Goal: Task Accomplishment & Management: Complete application form

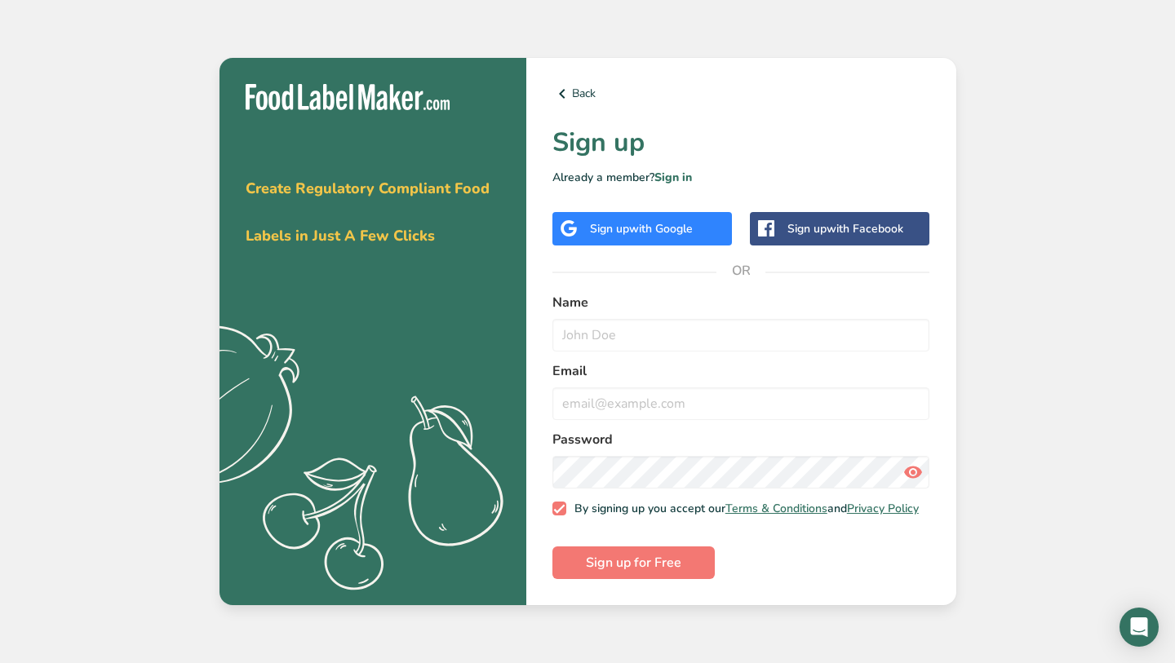
click at [615, 331] on input "text" at bounding box center [741, 335] width 378 height 33
type input "Yumi"
click at [635, 400] on input "email" at bounding box center [741, 403] width 378 height 33
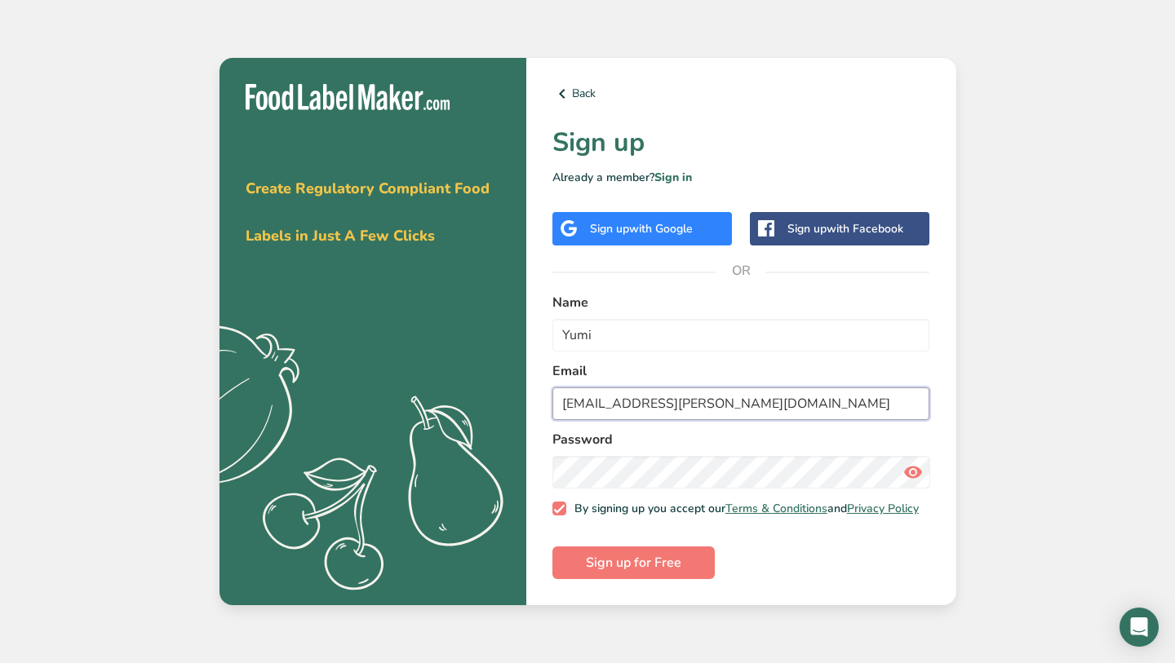
type input "[EMAIL_ADDRESS][PERSON_NAME][DOMAIN_NAME]"
click at [620, 567] on span "Sign up for Free" at bounding box center [633, 563] width 95 height 20
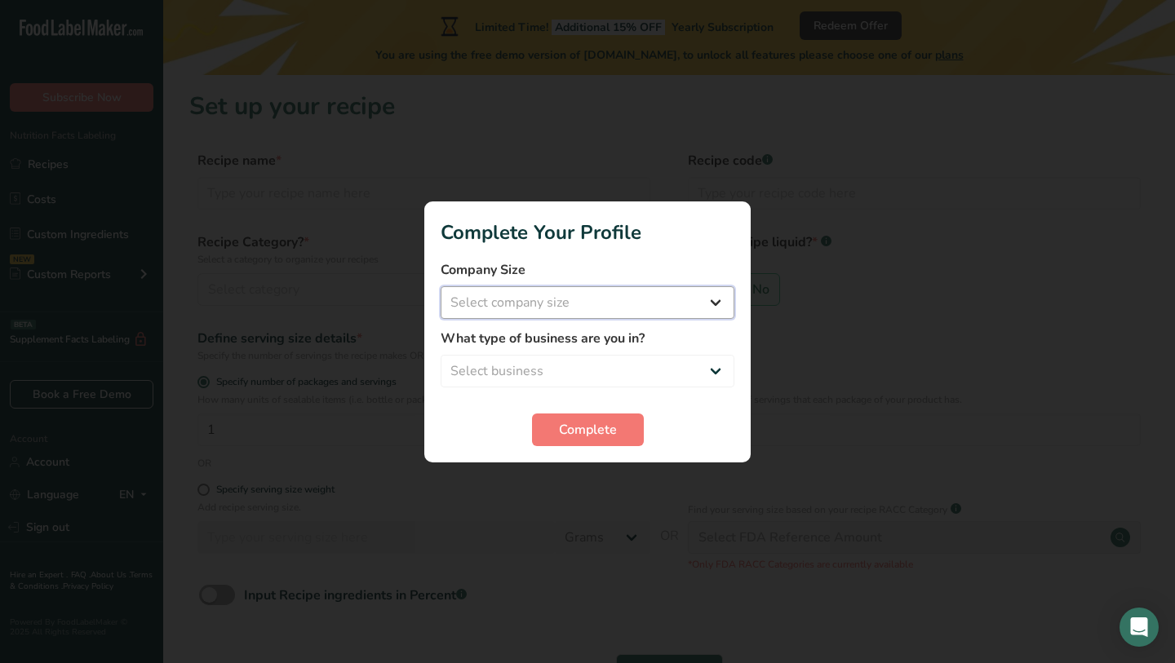
click at [560, 310] on select "Select company size Fewer than 10 Employees 10 to 50 Employees 51 to 500 Employ…" at bounding box center [588, 302] width 294 height 33
click at [591, 365] on select "Select business Packaged Food Manufacturer Restaurant & Cafe Bakery Meal Plans …" at bounding box center [588, 371] width 294 height 33
click at [595, 434] on span "Complete" at bounding box center [588, 430] width 58 height 20
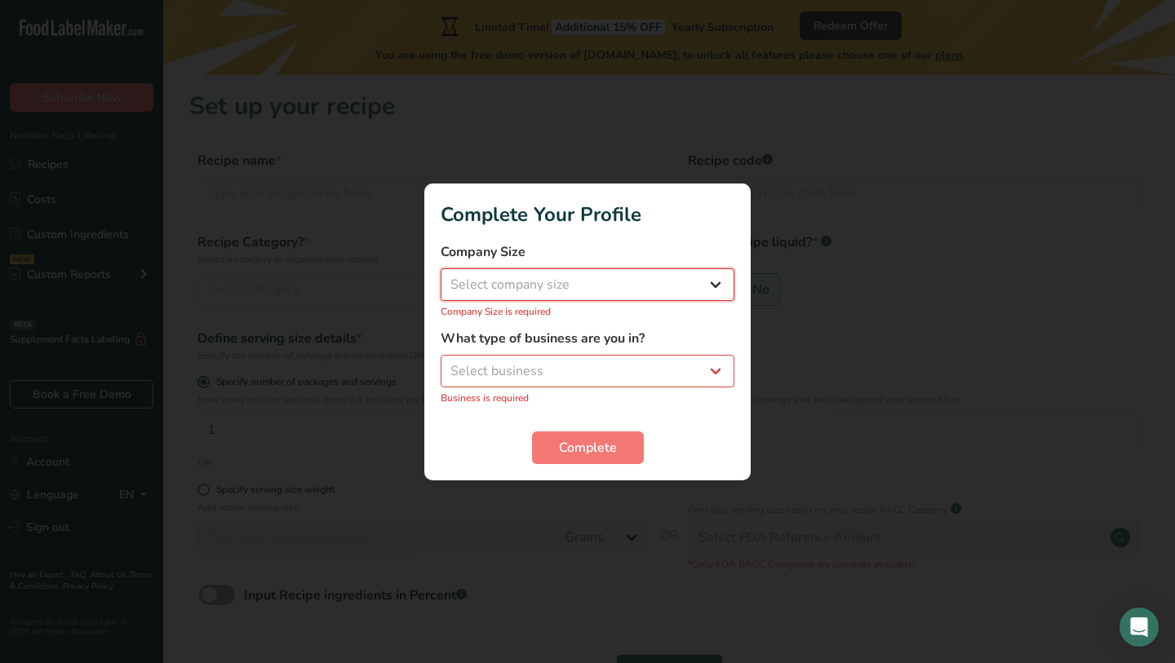
click at [569, 298] on select "Select company size Fewer than 10 Employees 10 to 50 Employees 51 to 500 Employ…" at bounding box center [588, 284] width 294 height 33
select select "1"
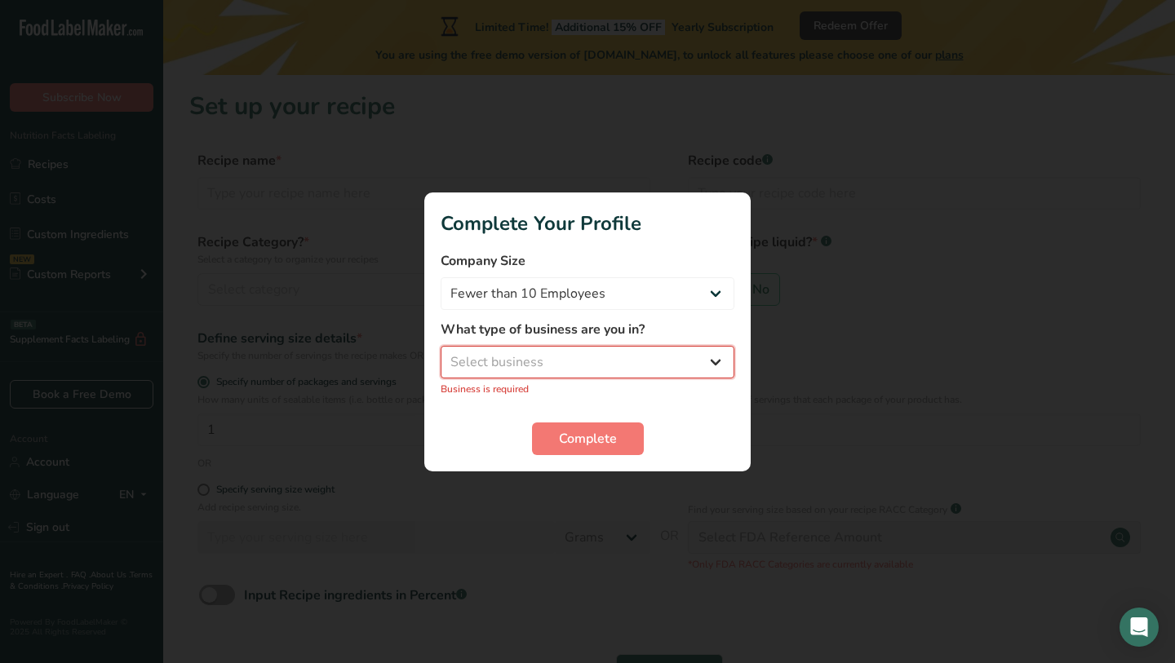
click at [574, 360] on select "Select business Packaged Food Manufacturer Restaurant & Cafe Bakery Meal Plans …" at bounding box center [588, 362] width 294 height 33
select select "8"
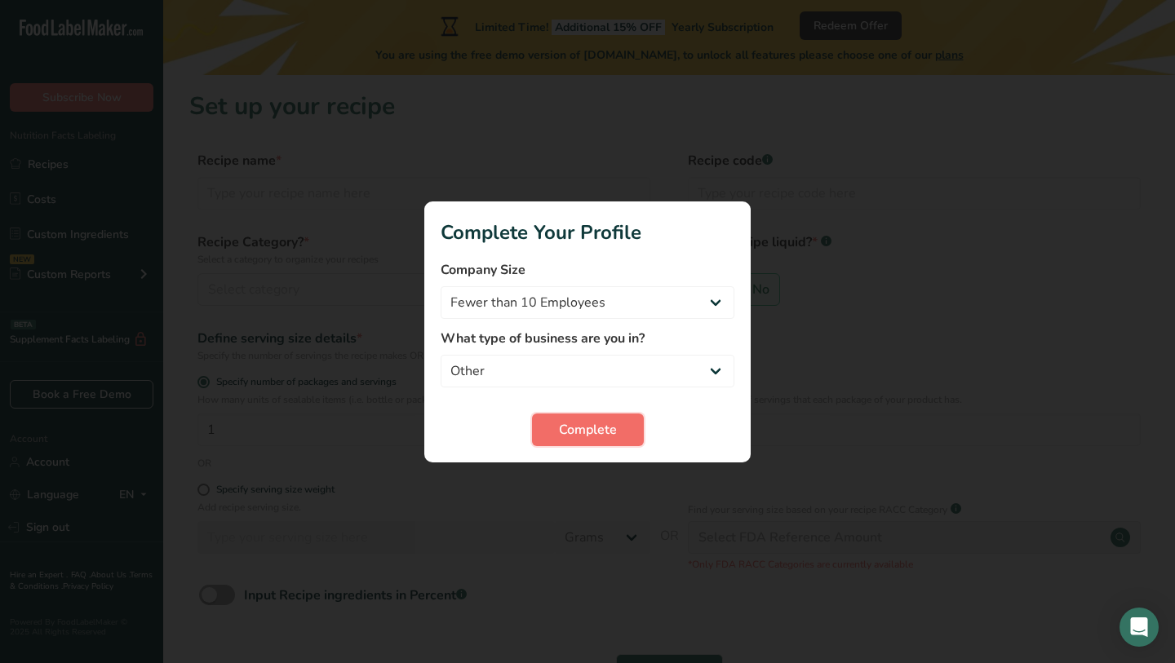
click at [565, 430] on span "Complete" at bounding box center [588, 430] width 58 height 20
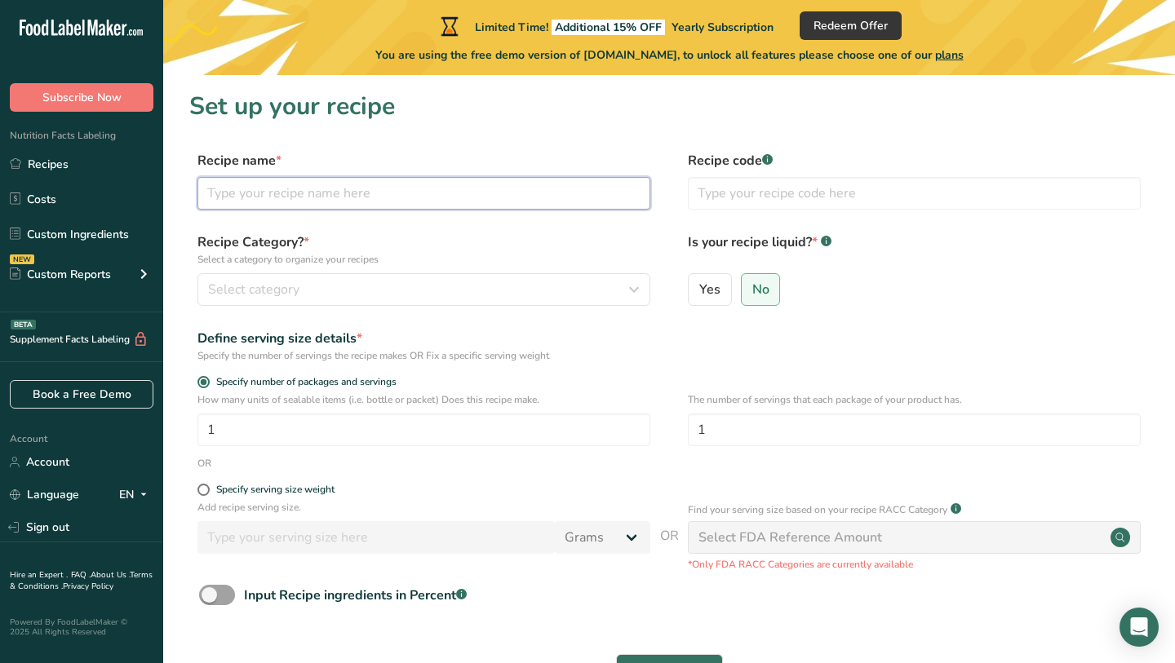
click at [499, 195] on input "text" at bounding box center [423, 193] width 453 height 33
type input "Fried Rice"
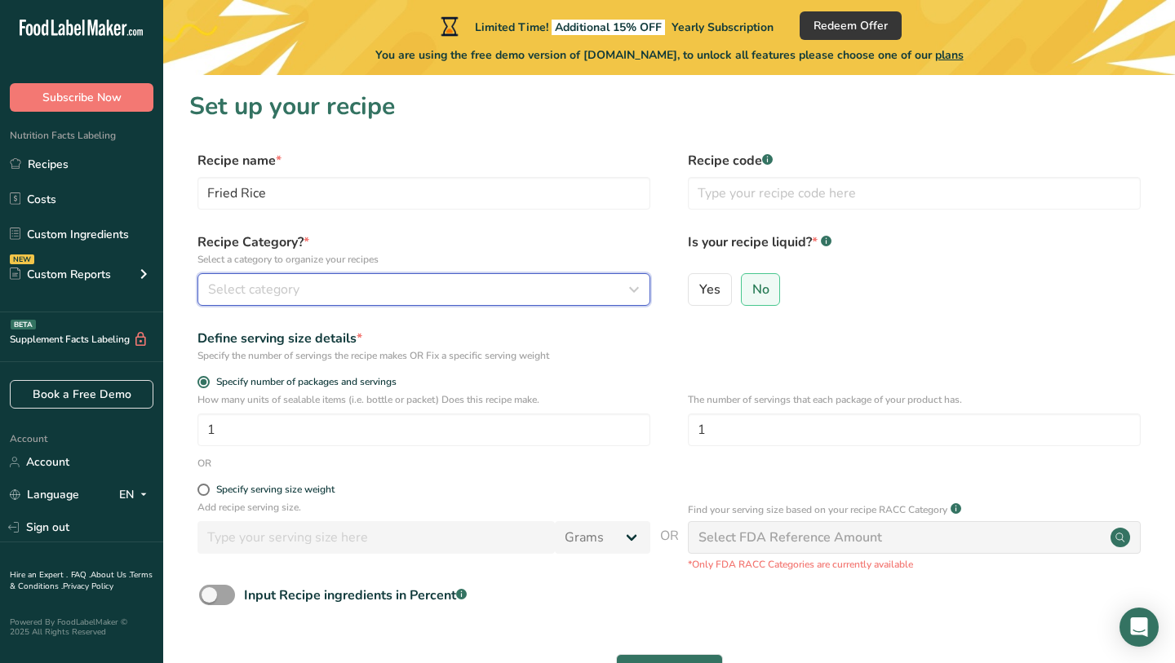
click at [449, 287] on div "Select category" at bounding box center [419, 290] width 422 height 20
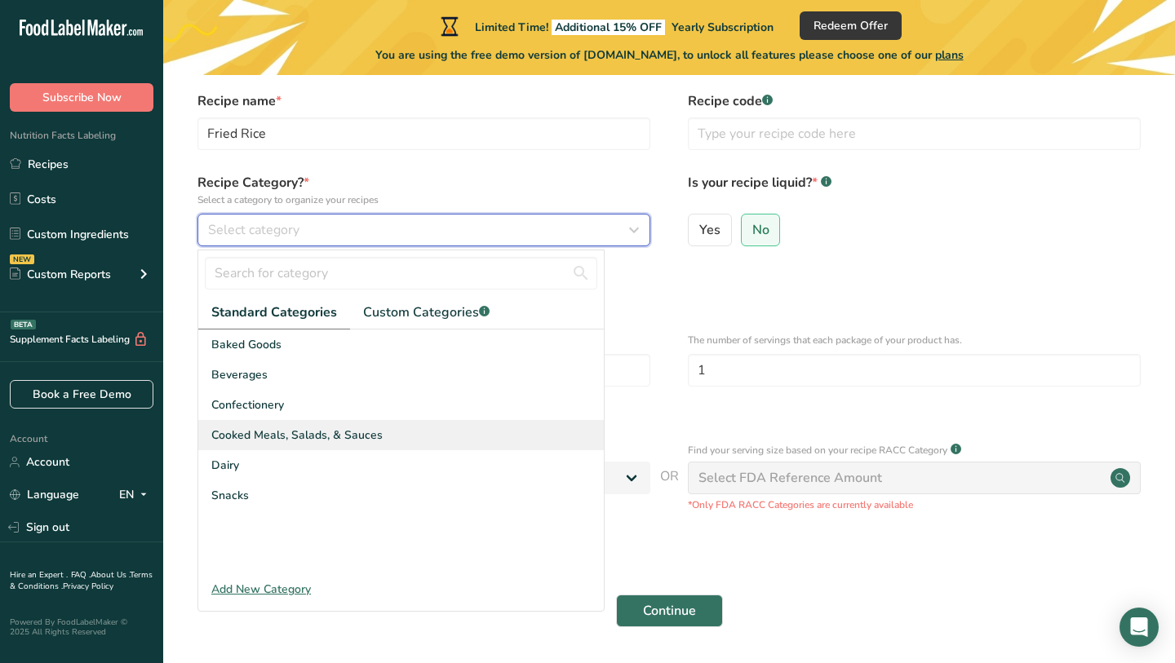
scroll to position [55, 0]
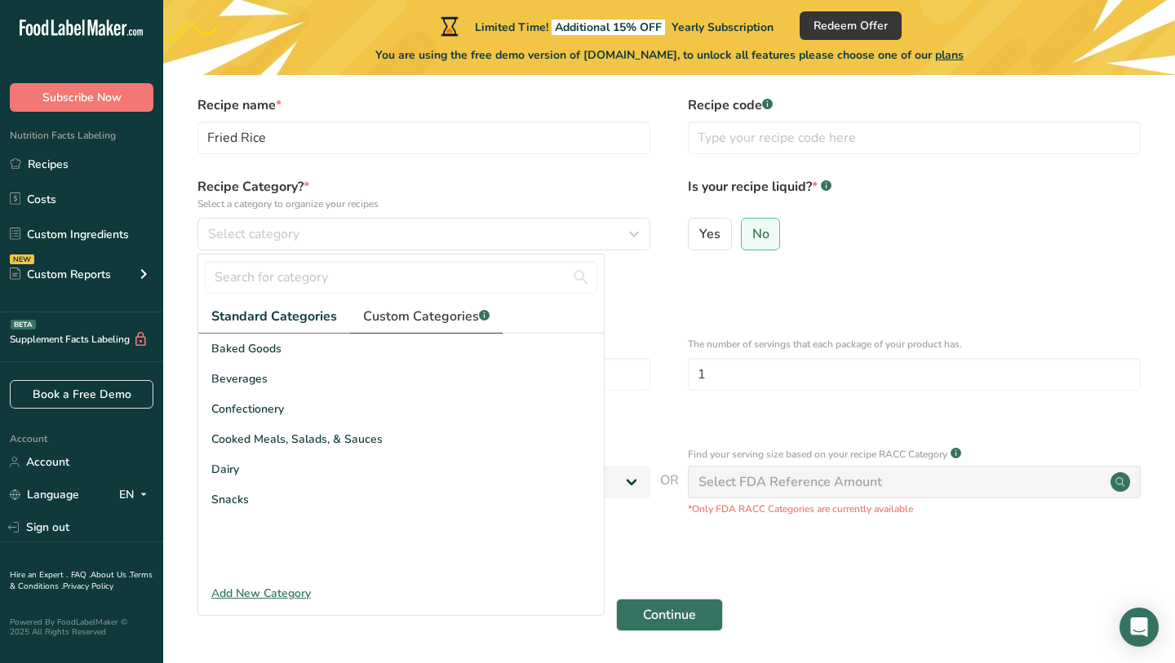
click at [418, 314] on span "Custom Categories .a-a{fill:#347362;}.b-a{fill:#fff;}" at bounding box center [426, 317] width 126 height 20
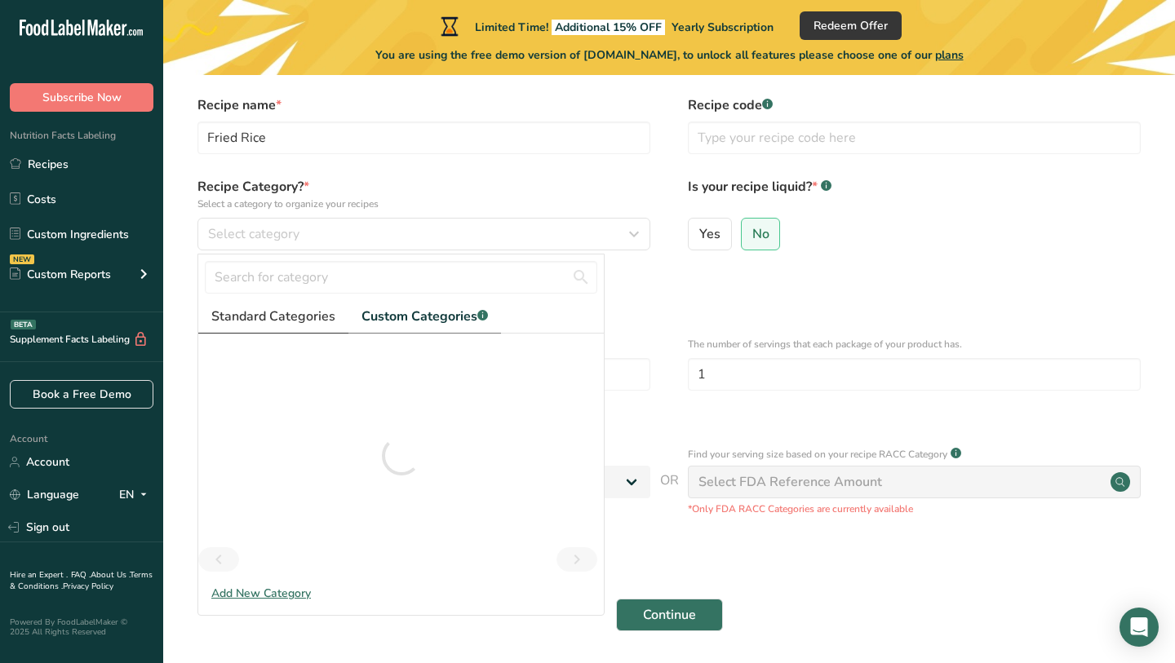
click at [263, 314] on span "Standard Categories" at bounding box center [273, 317] width 124 height 20
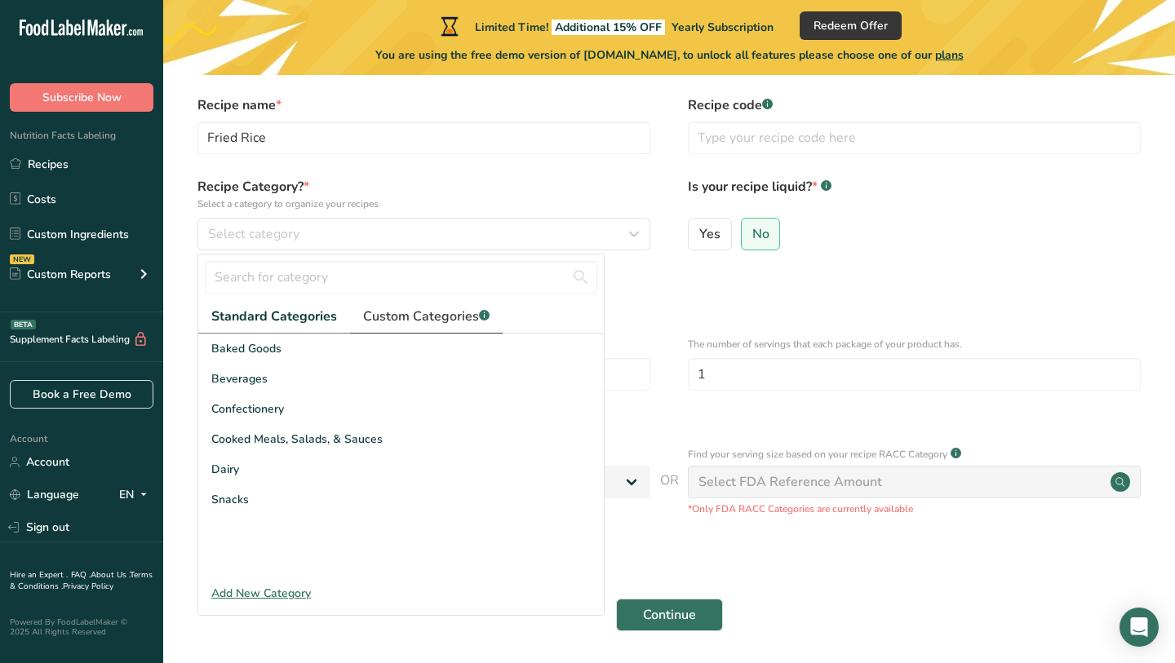
click at [401, 313] on span "Custom Categories .a-a{fill:#347362;}.b-a{fill:#fff;}" at bounding box center [426, 317] width 126 height 20
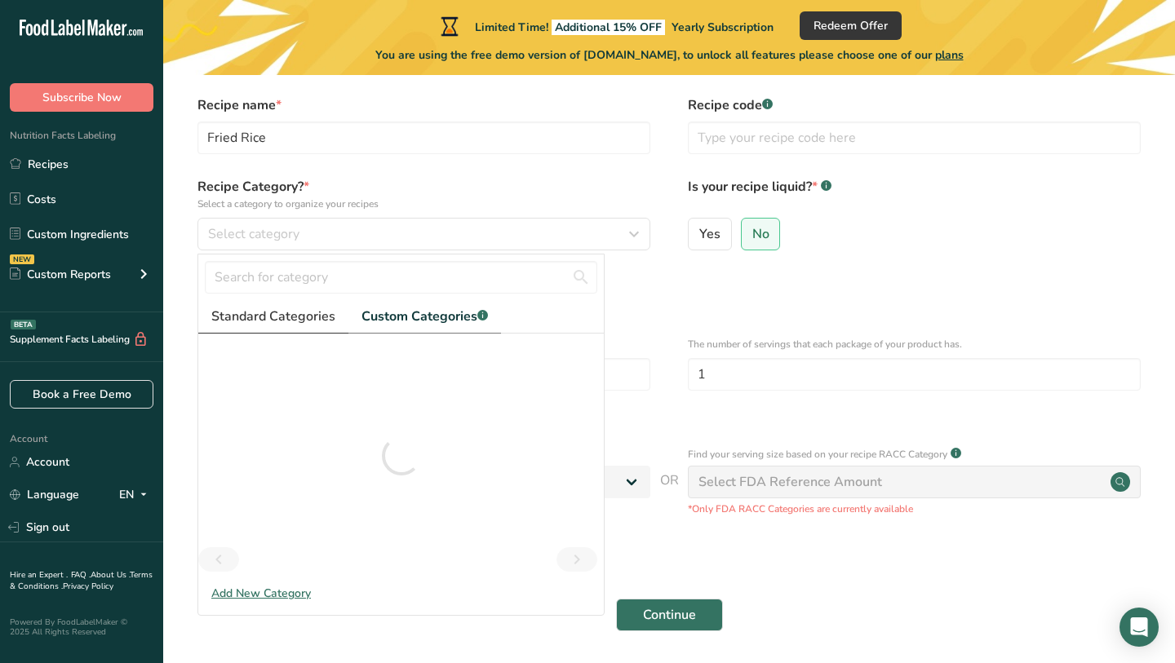
click at [279, 311] on span "Standard Categories" at bounding box center [273, 317] width 124 height 20
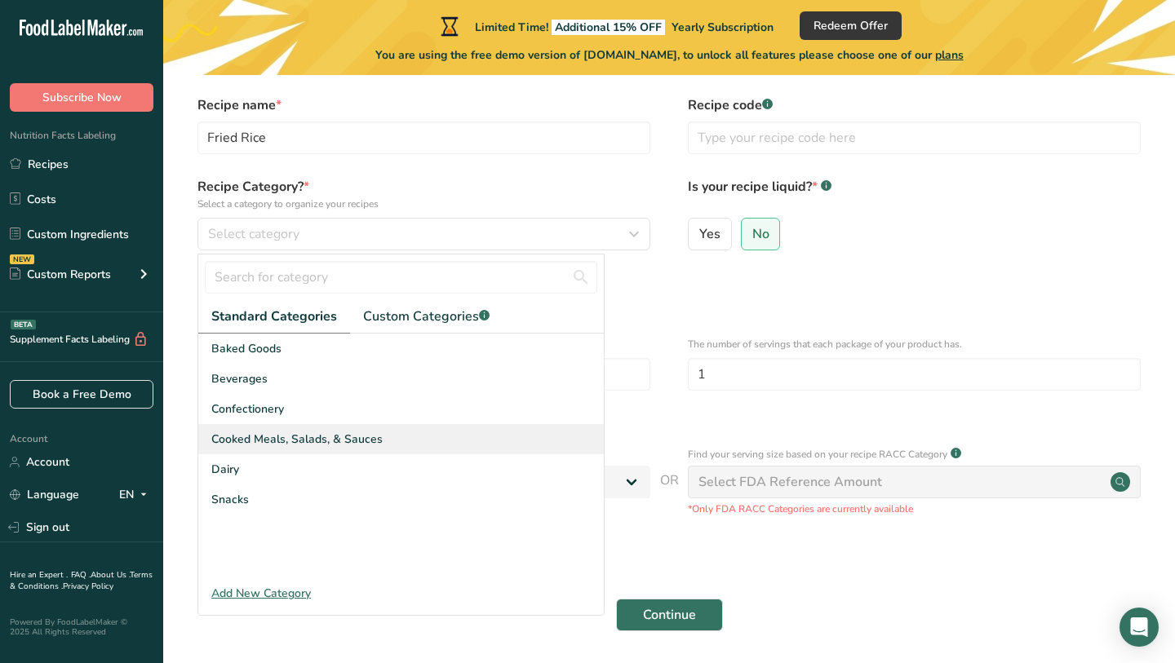
click at [279, 445] on span "Cooked Meals, Salads, & Sauces" at bounding box center [296, 439] width 171 height 17
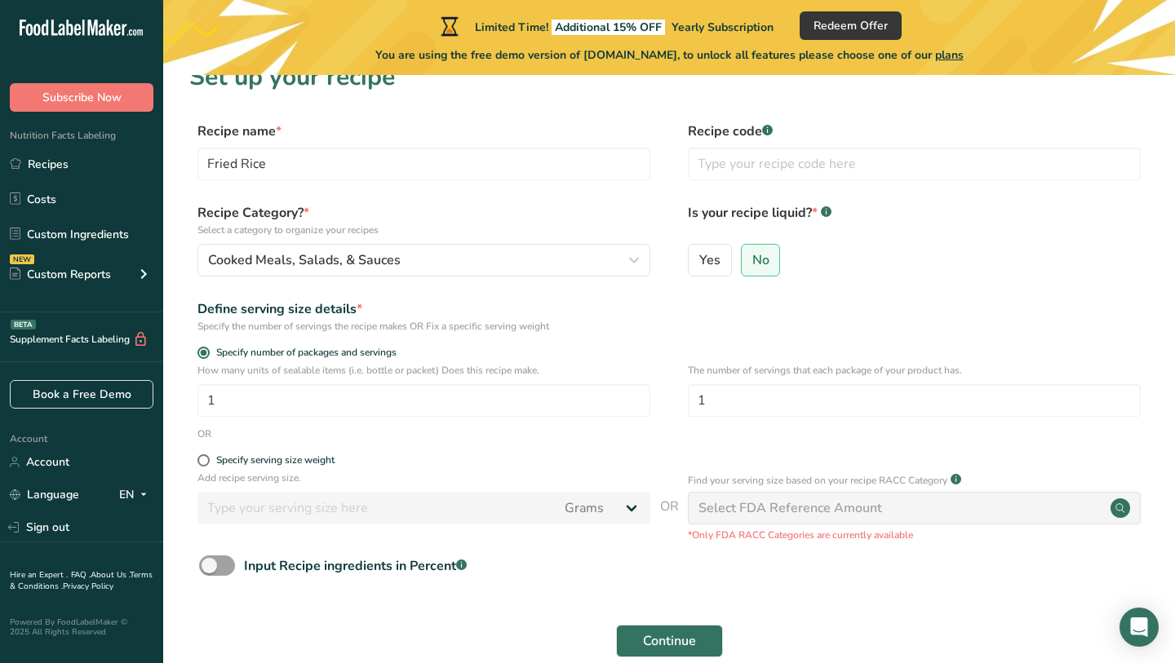
scroll to position [0, 0]
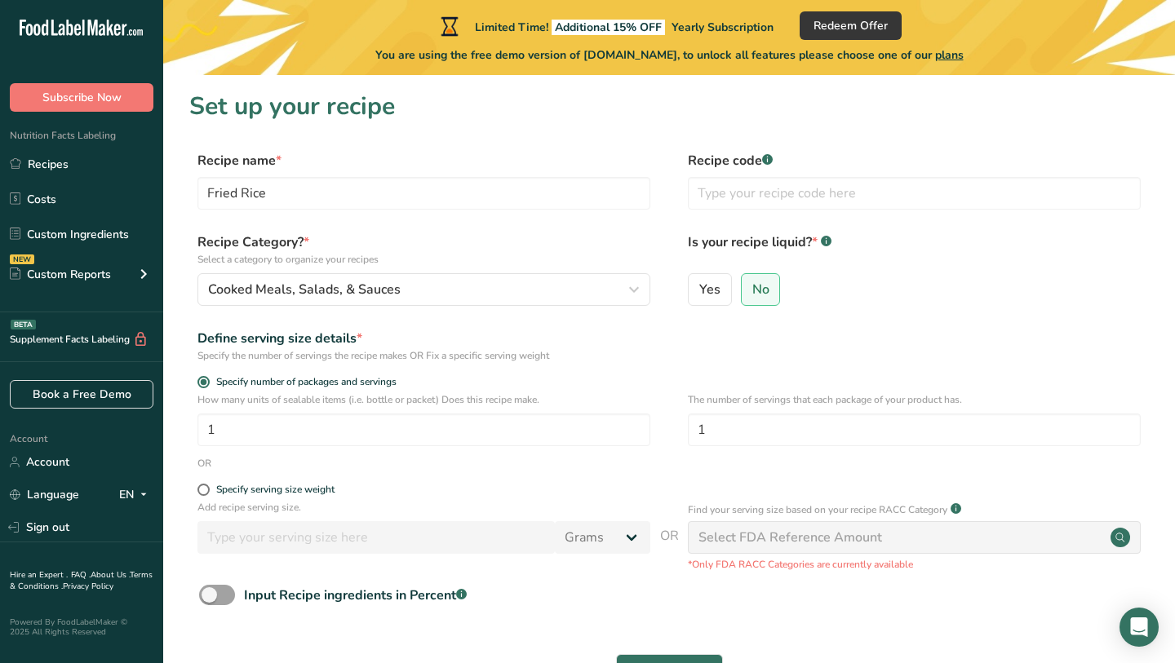
click at [761, 271] on div "Is your recipe liquid? * .a-a{fill:#347362;}.b-a{fill:#fff;} Yes No" at bounding box center [914, 273] width 453 height 83
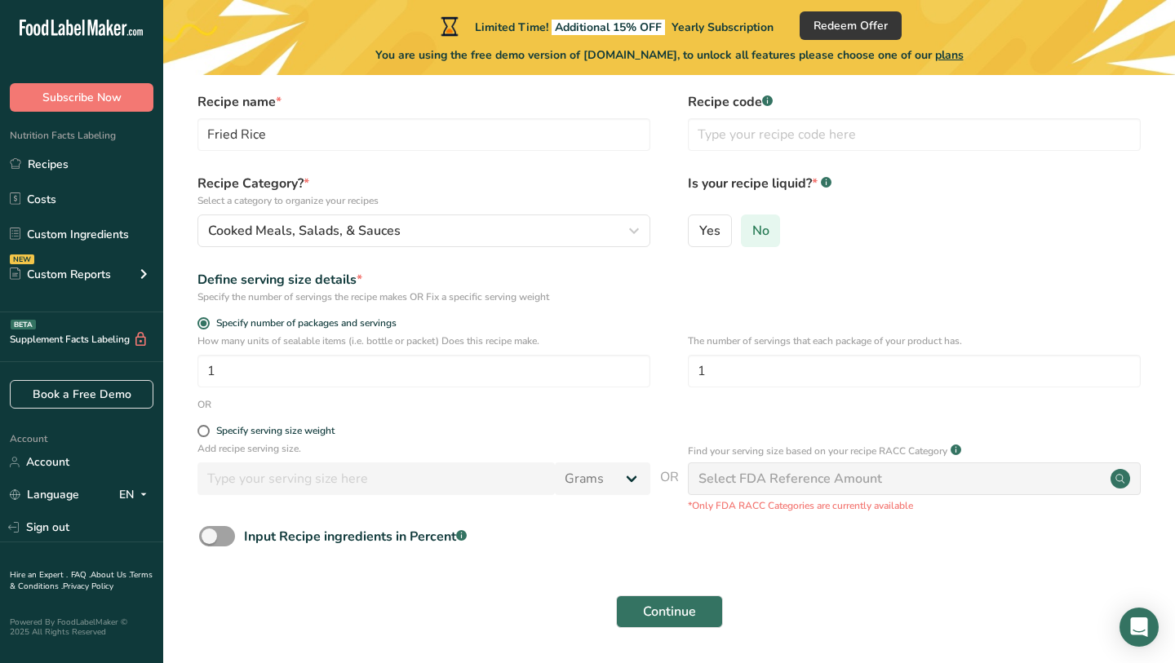
scroll to position [61, 0]
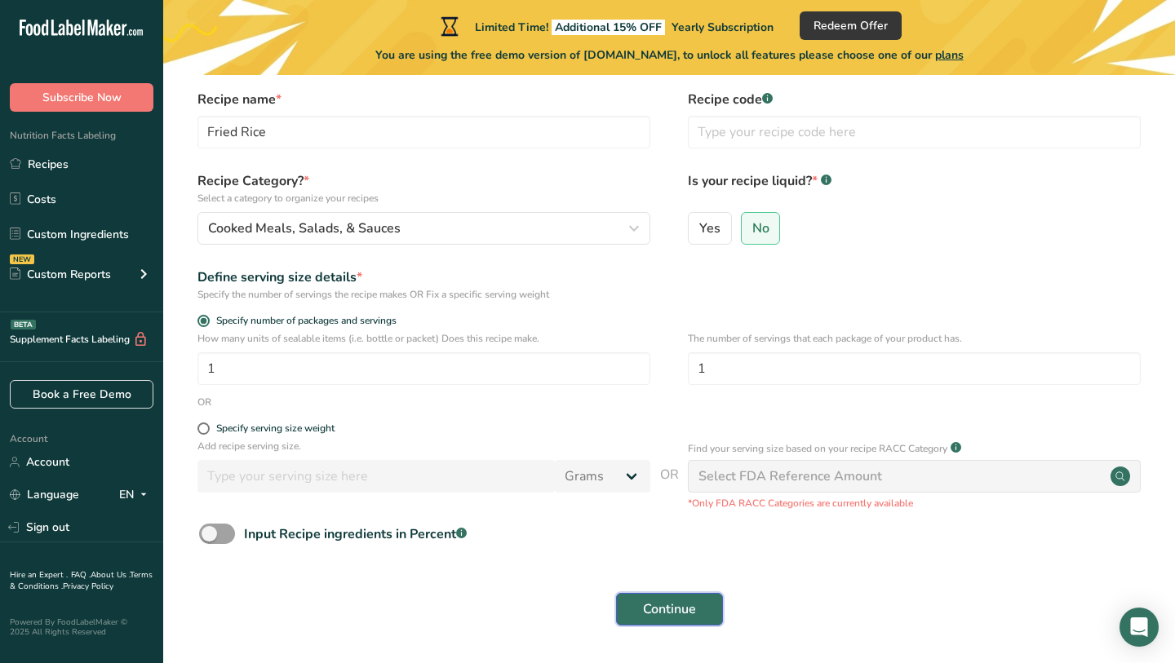
click at [660, 607] on span "Continue" at bounding box center [669, 610] width 53 height 20
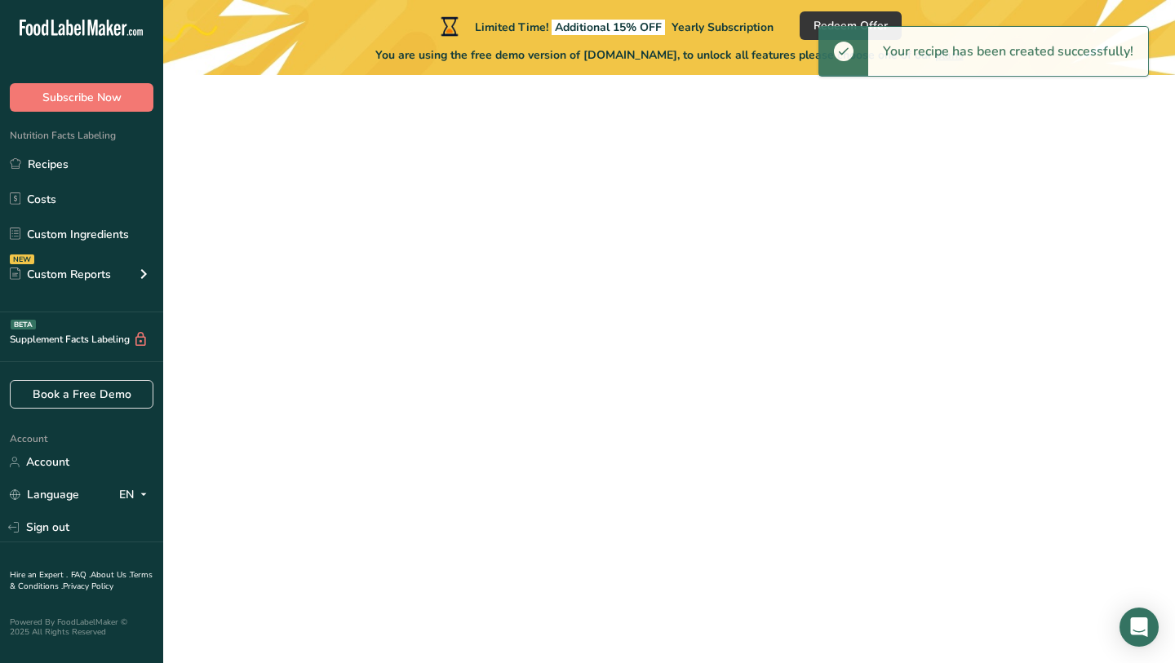
click at [980, 46] on div "Your recipe has been created successfully!" at bounding box center [1008, 51] width 280 height 49
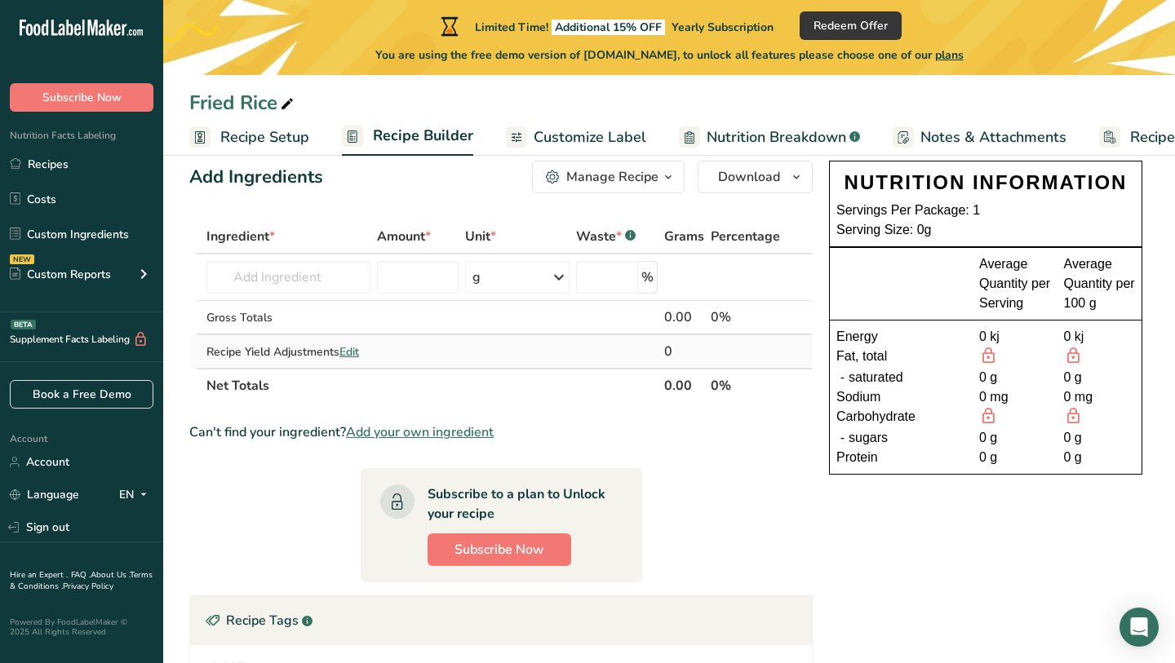
scroll to position [17, 0]
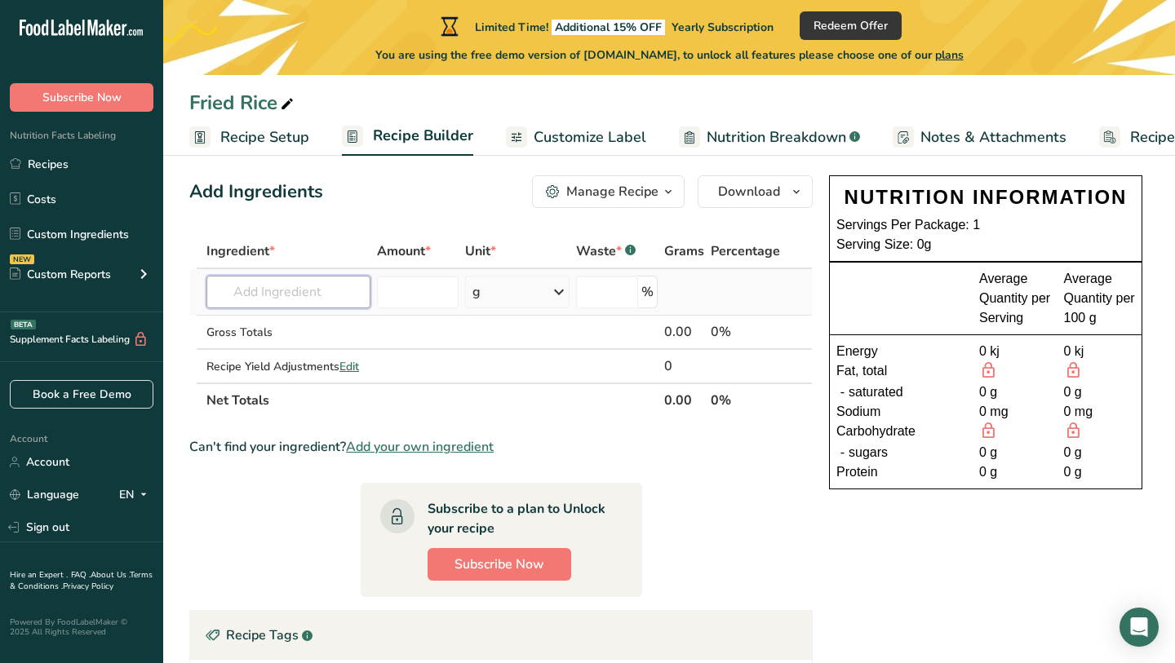
click at [330, 293] on input "text" at bounding box center [288, 292] width 164 height 33
type input "3"
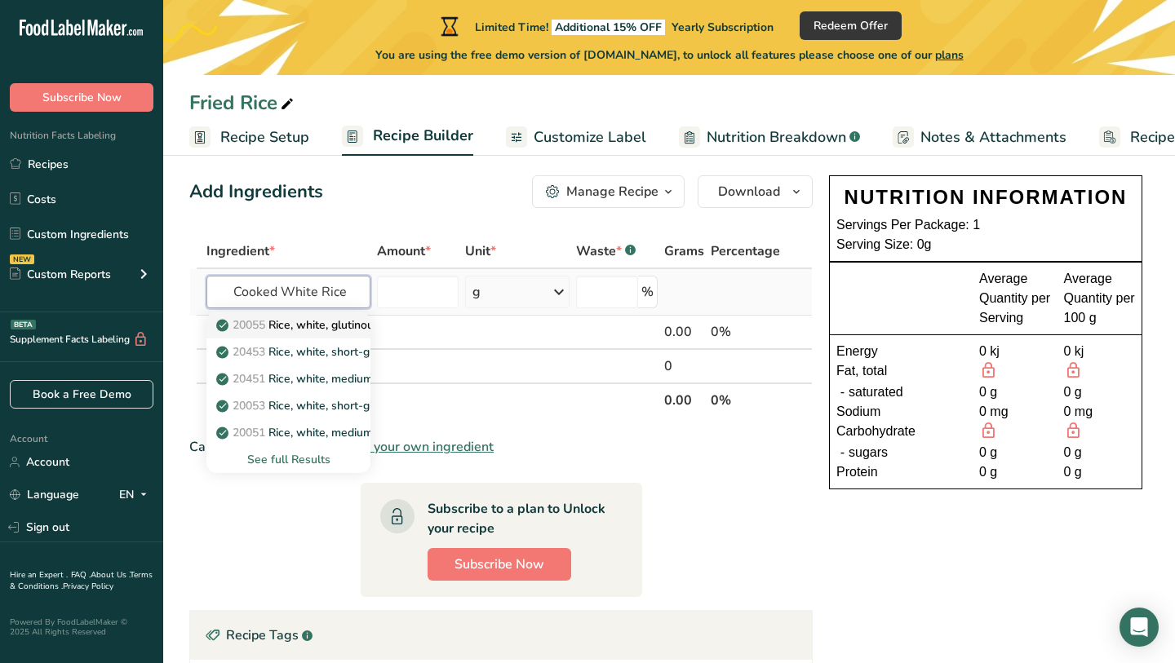
type input "Cooked White Rice"
click at [333, 327] on p "20055 Rice, white, glutinous, unenriched, cooked" at bounding box center [352, 325] width 267 height 17
type input "Rice, white, glutinous, unenriched, cooked"
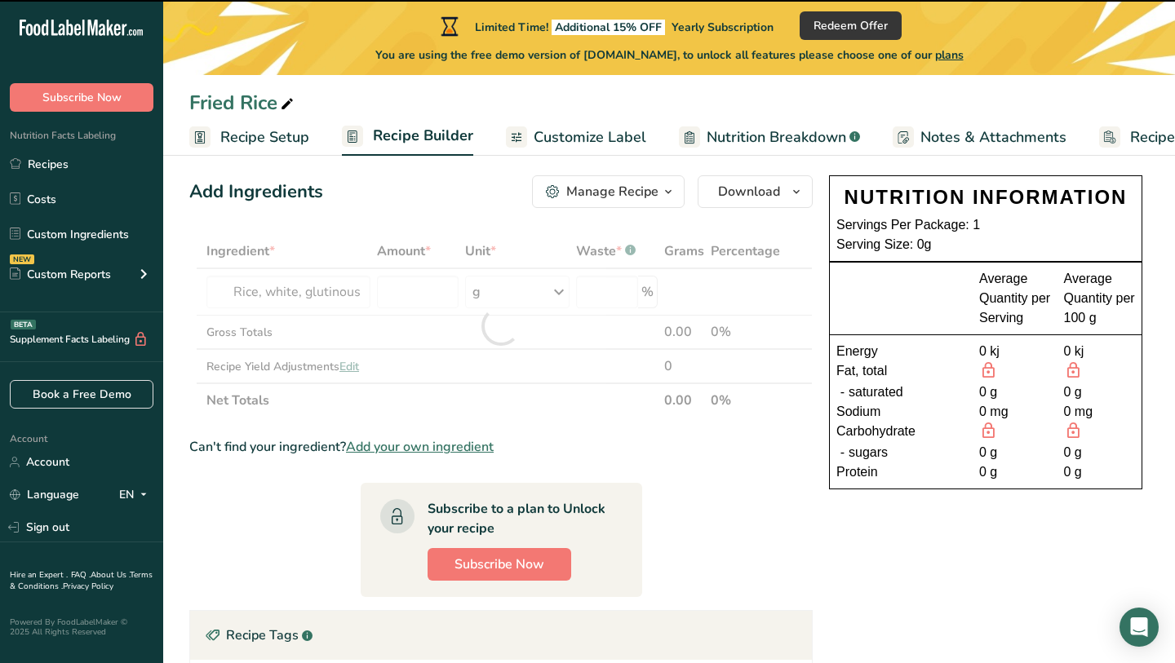
type input "0"
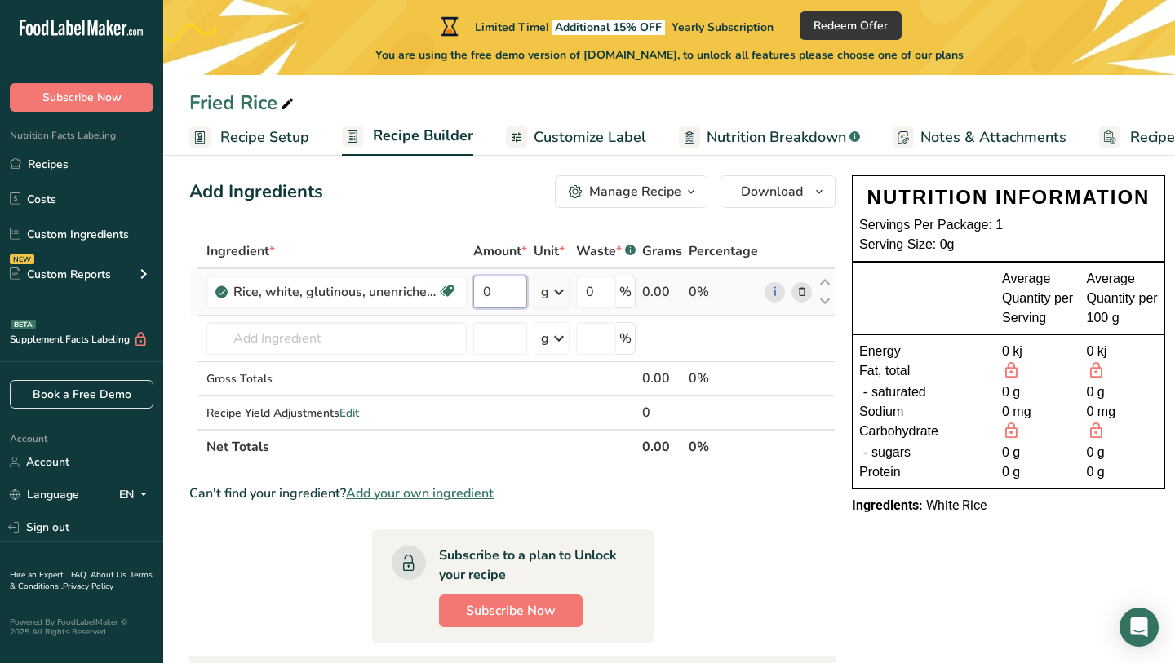
click at [511, 289] on input "0" at bounding box center [500, 292] width 54 height 33
type input "3"
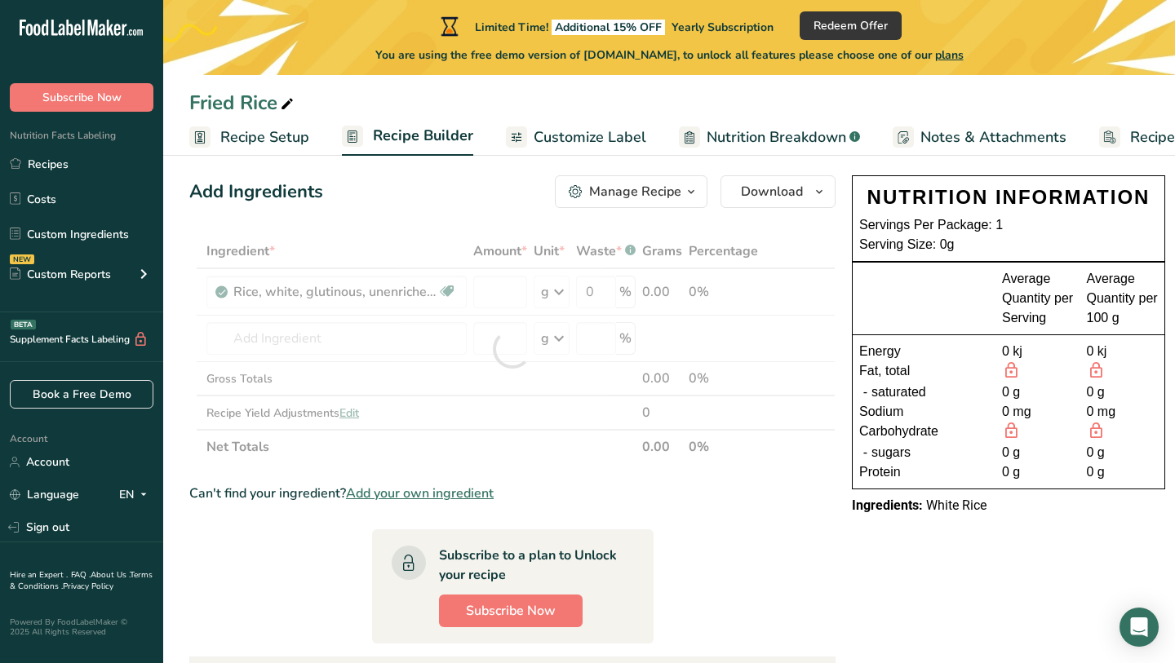
type input "0"
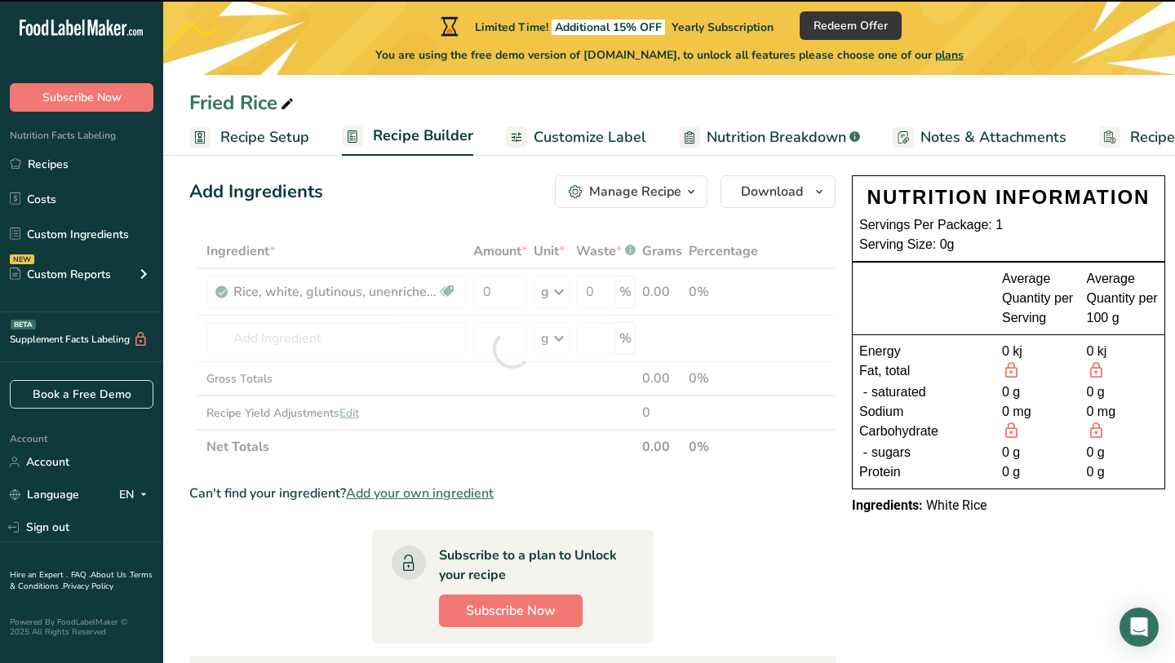
click at [501, 304] on div at bounding box center [512, 349] width 646 height 230
click at [507, 296] on div at bounding box center [512, 349] width 646 height 230
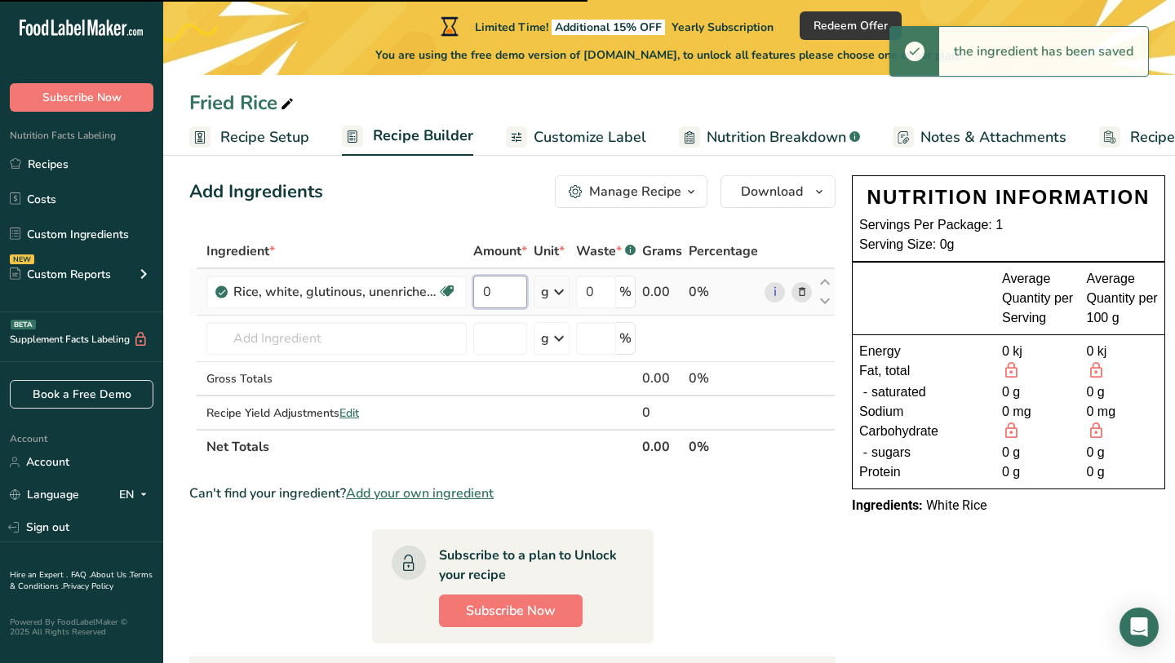
click at [515, 290] on input "0" at bounding box center [500, 292] width 54 height 33
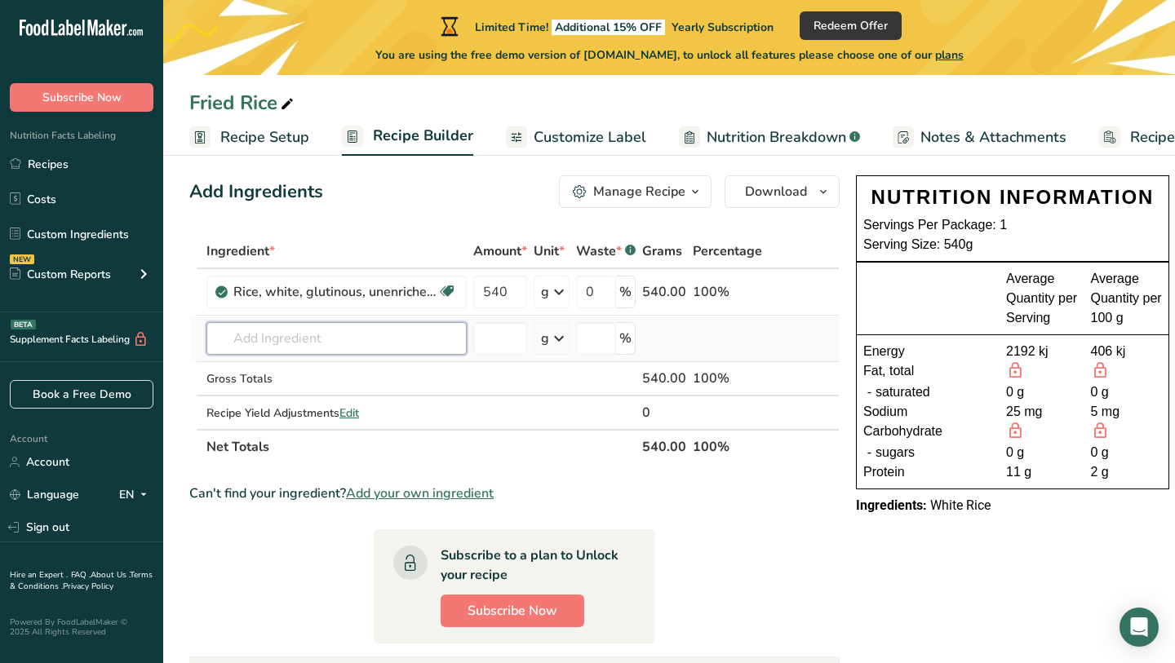
click at [417, 328] on div "Ingredient * Amount * Unit * Waste * .a-a{fill:#347362;}.b-a{fill:#fff;} Grams …" at bounding box center [514, 349] width 650 height 230
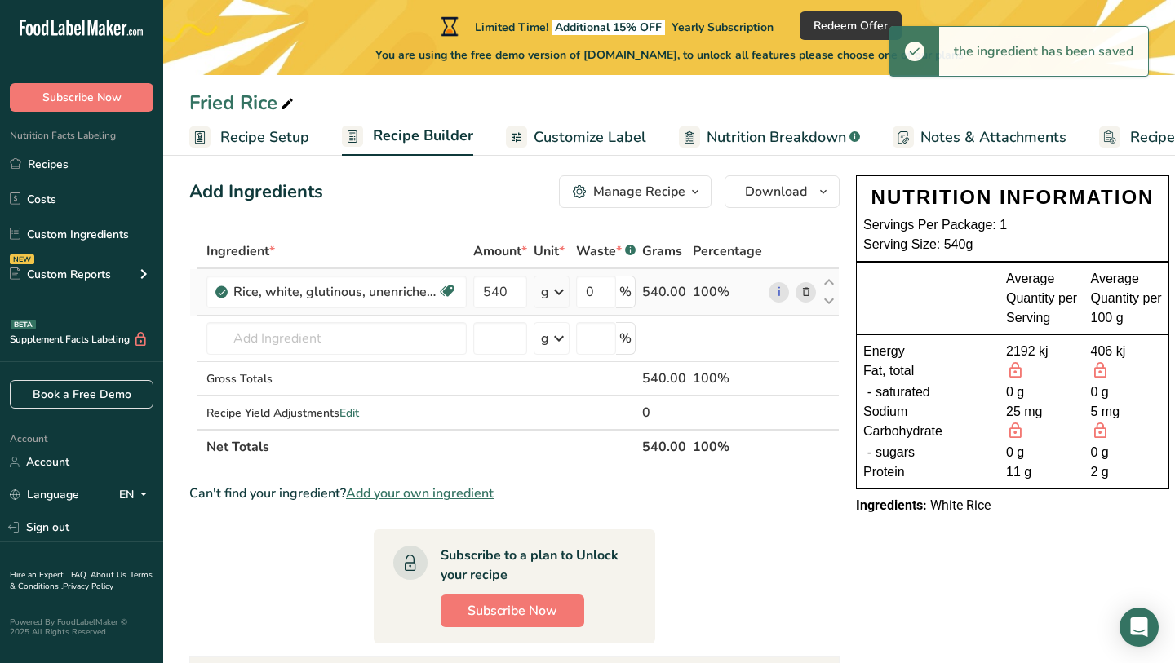
click at [551, 288] on icon at bounding box center [559, 291] width 20 height 29
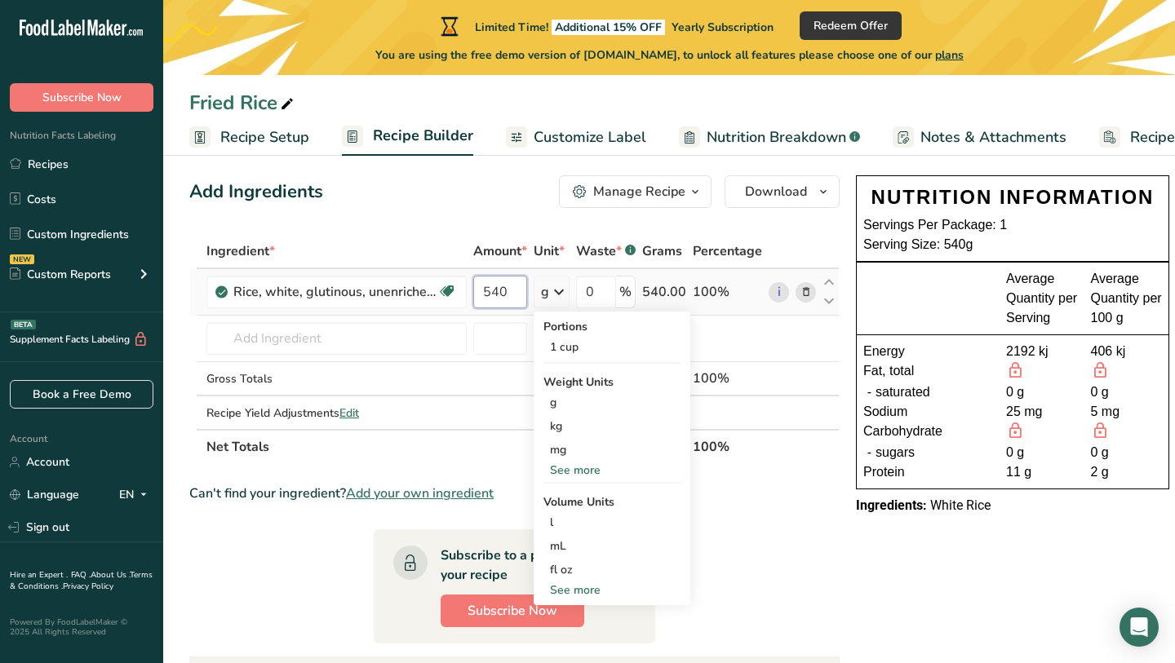
click at [506, 290] on input "540" at bounding box center [500, 292] width 54 height 33
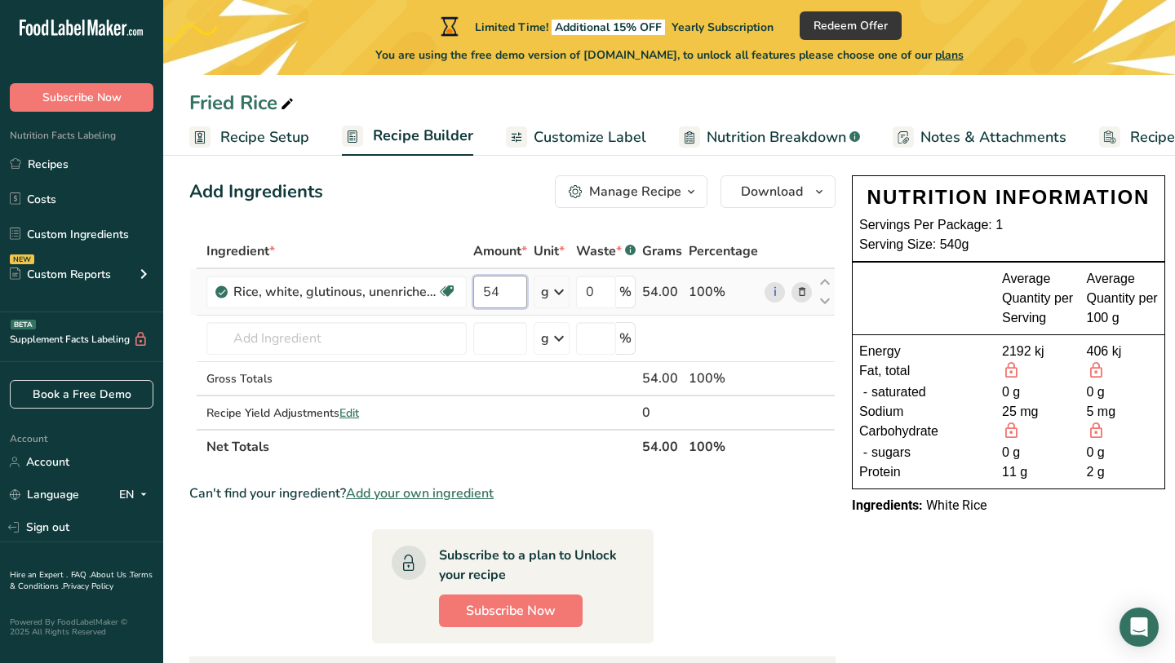
type input "5"
type input "3"
click at [548, 293] on div "Ingredient * Amount * Unit * Waste * .a-a{fill:#347362;}.b-a{fill:#fff;} Grams …" at bounding box center [512, 349] width 646 height 230
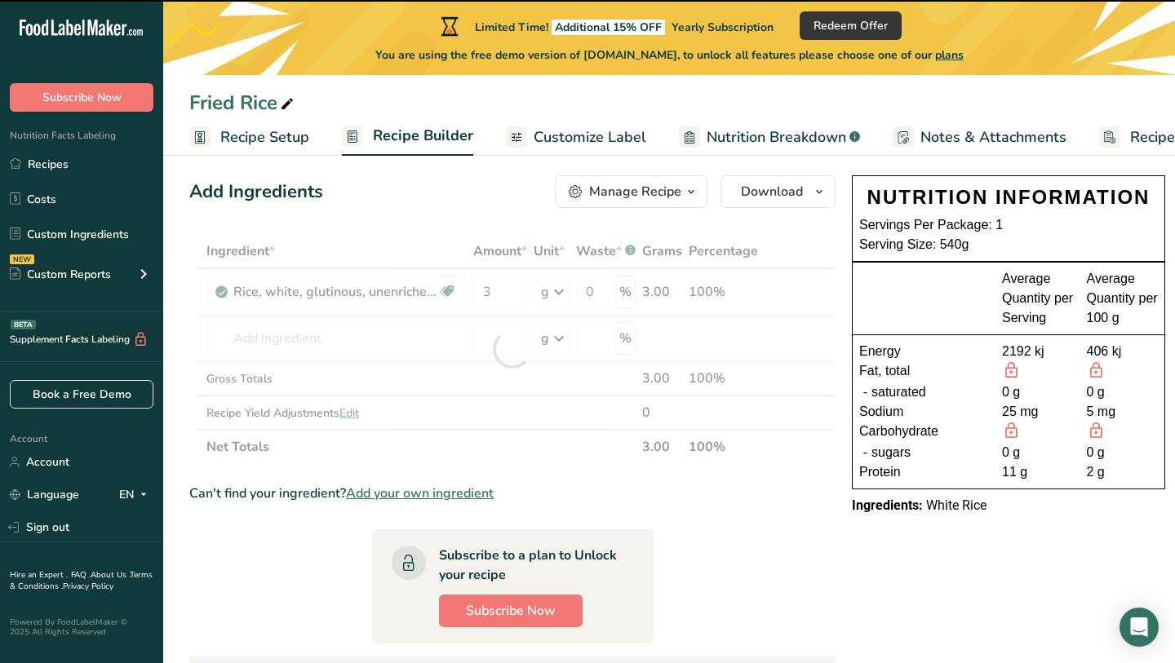
click at [551, 295] on div at bounding box center [512, 349] width 646 height 230
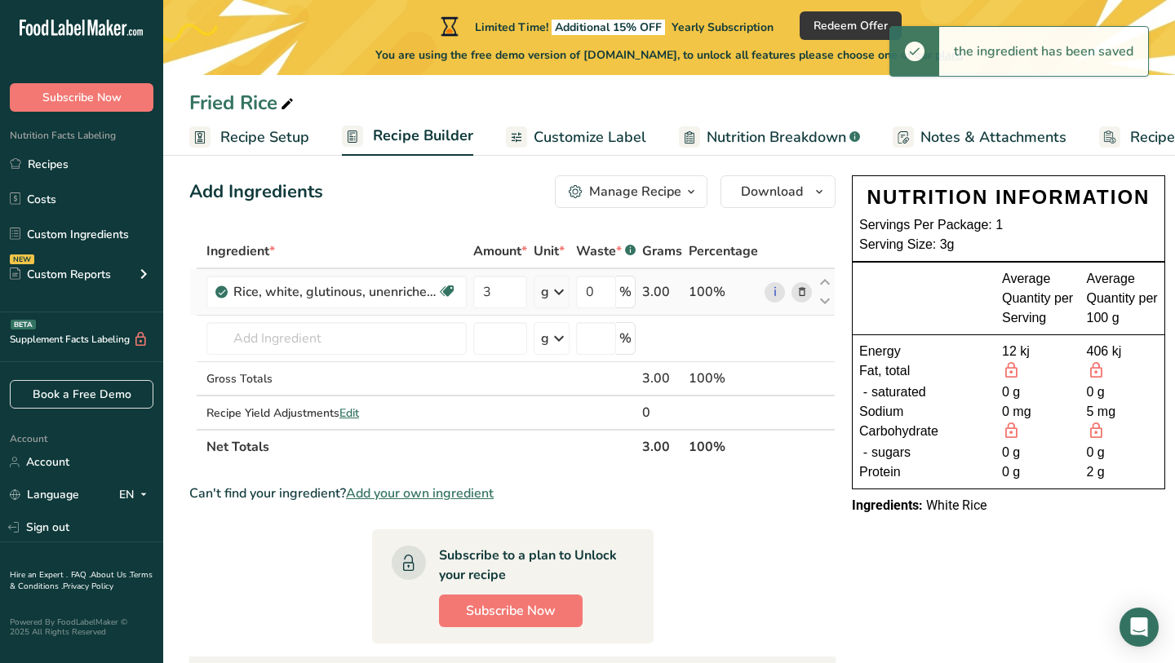
click at [552, 296] on icon at bounding box center [559, 291] width 20 height 29
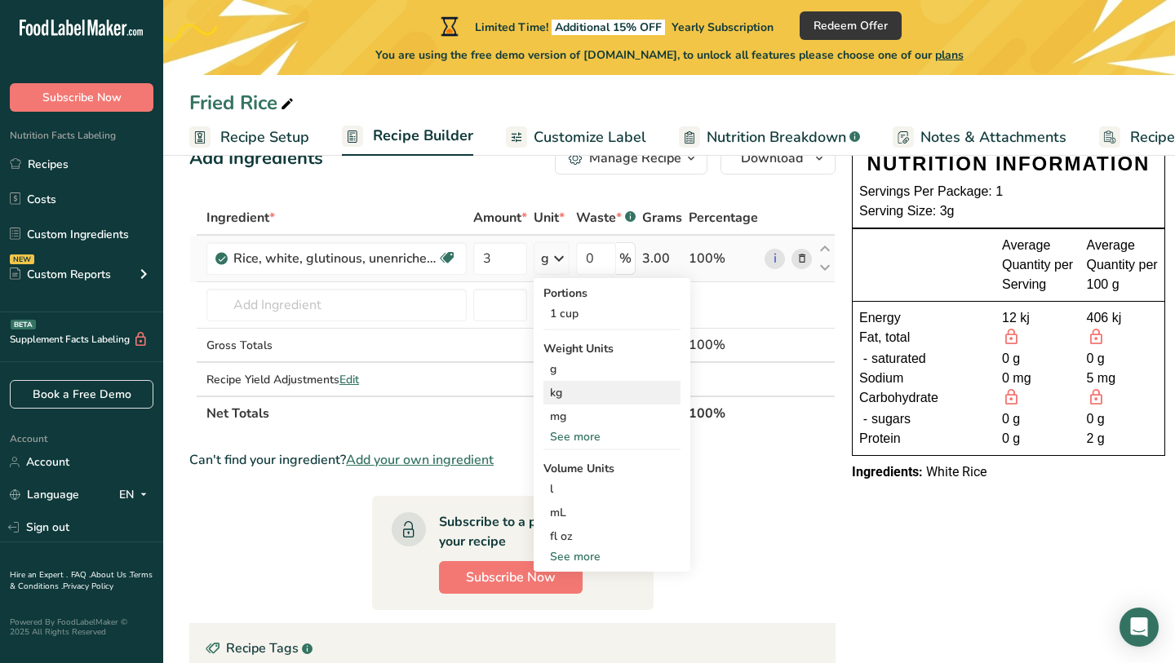
scroll to position [13, 0]
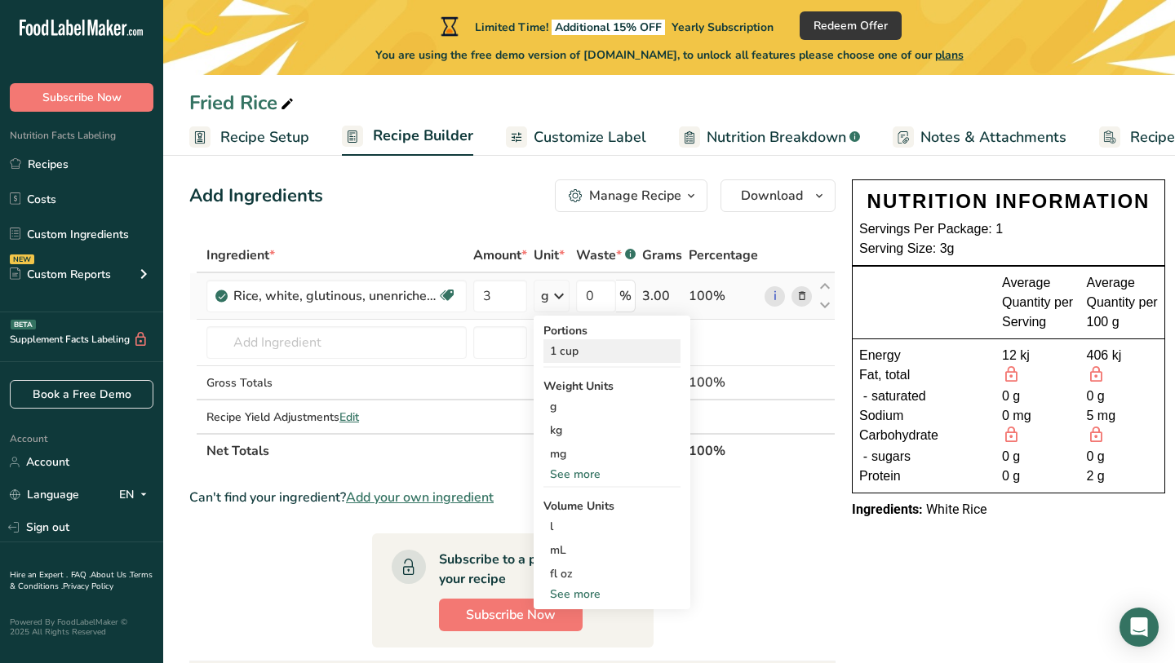
click at [602, 353] on div "1 cup" at bounding box center [611, 351] width 137 height 24
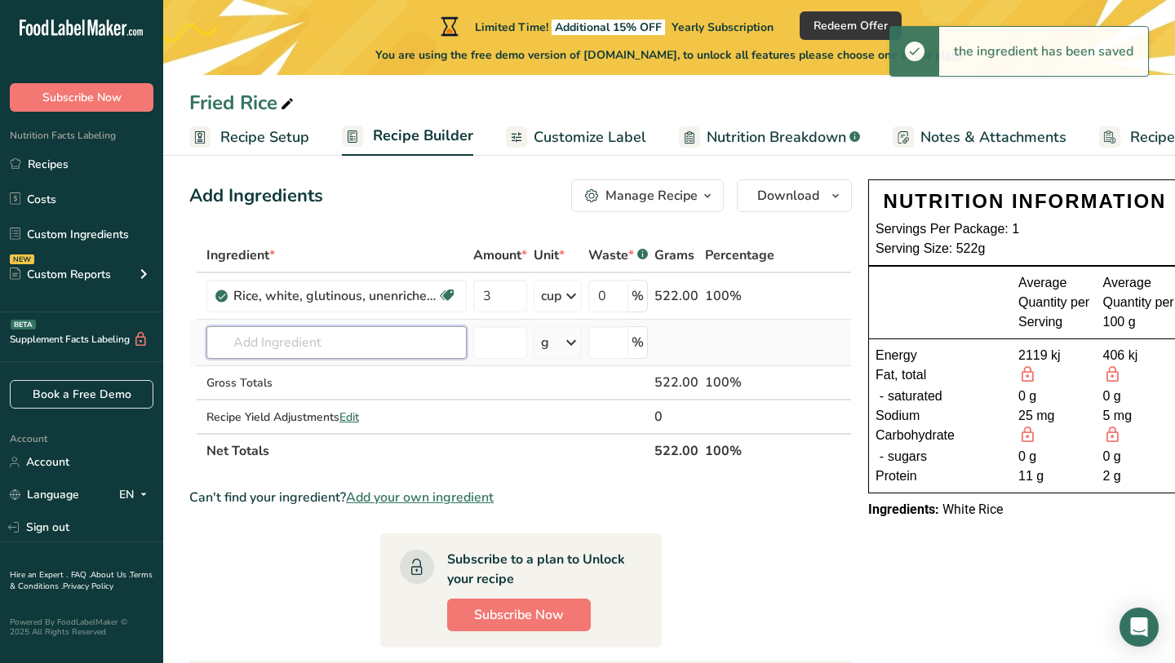
click at [410, 346] on input "text" at bounding box center [336, 342] width 260 height 33
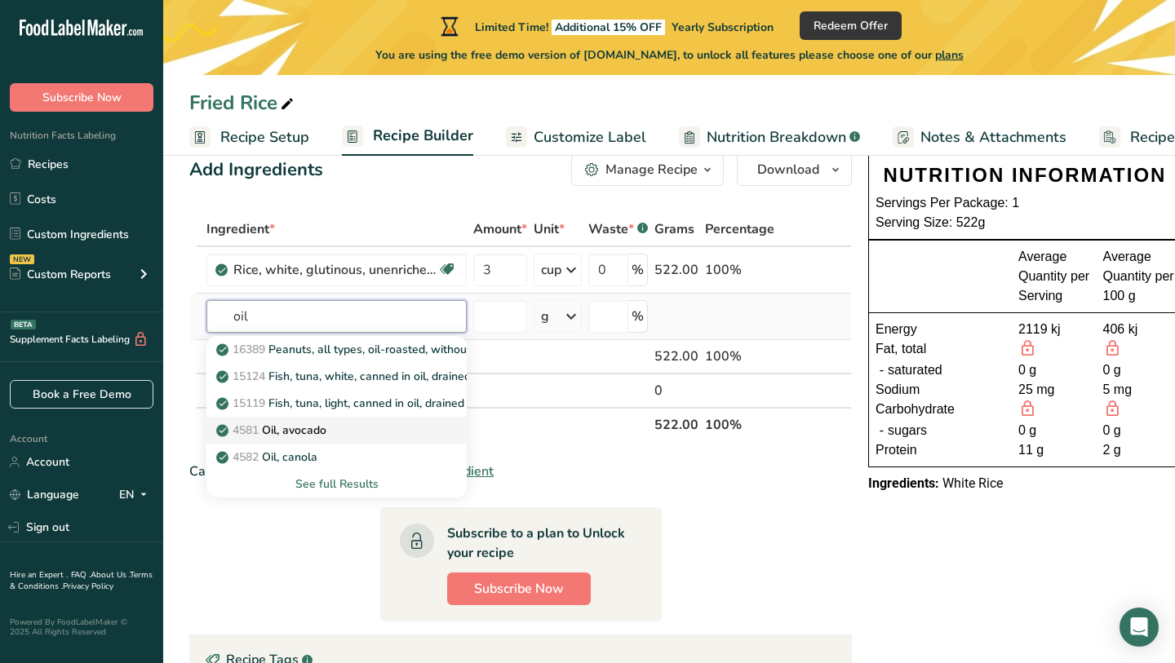
scroll to position [47, 0]
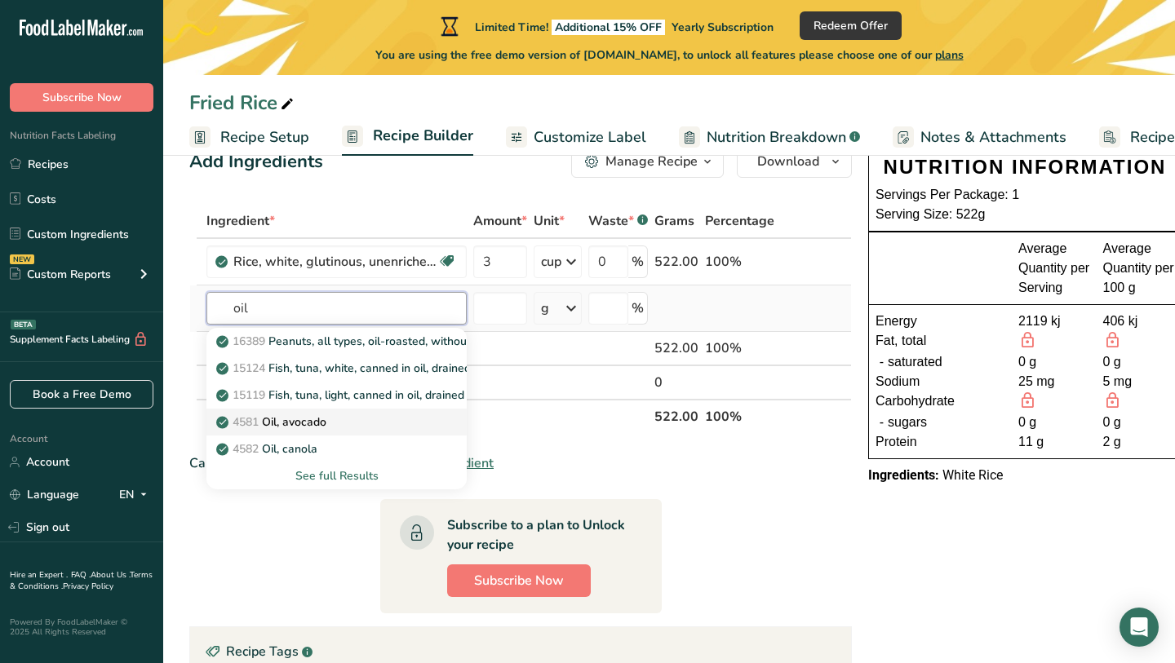
type input "oil"
click at [367, 428] on div "4581 Oil, avocado" at bounding box center [323, 422] width 208 height 17
type input "Oil, avocado"
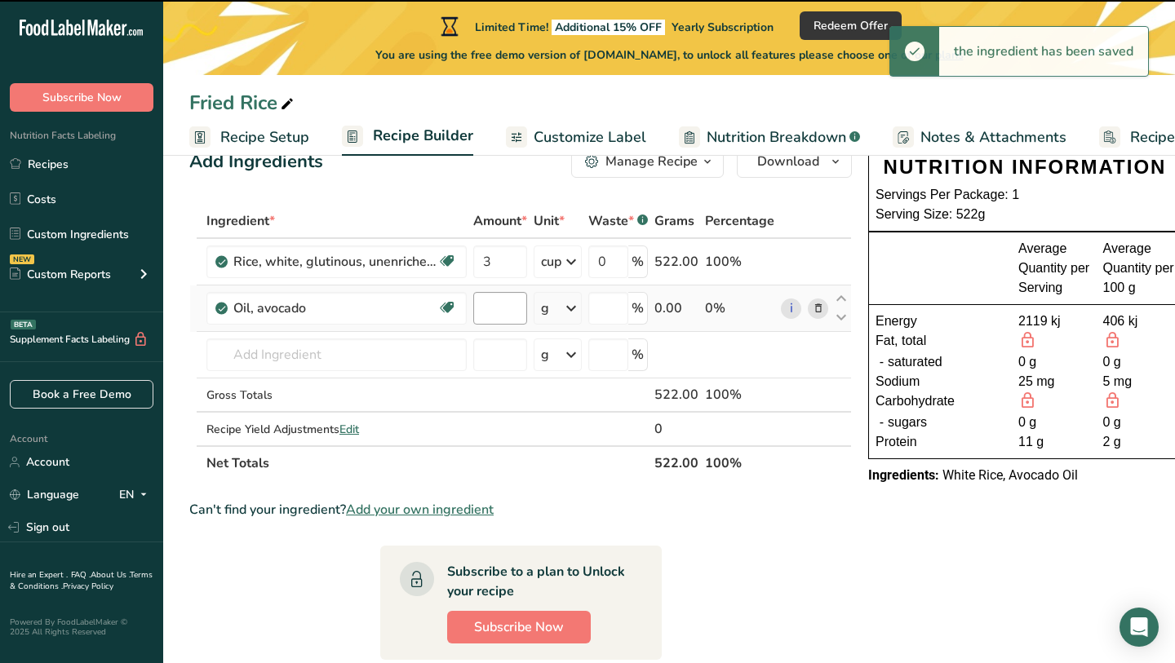
type input "0"
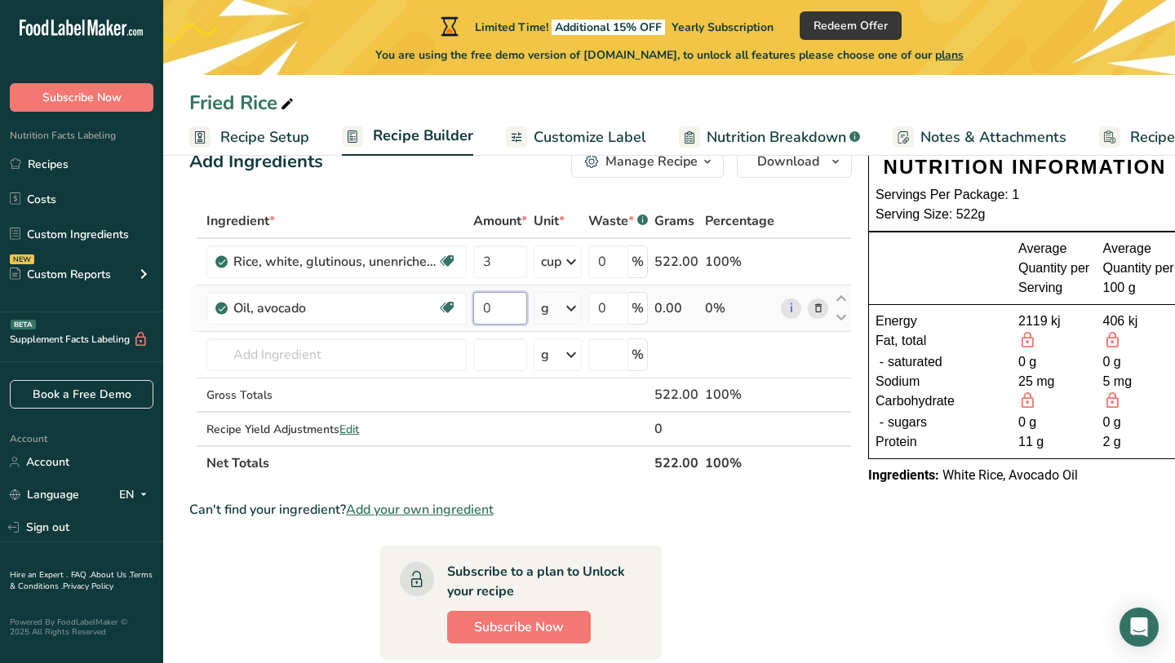
click at [511, 309] on input "0" at bounding box center [500, 308] width 54 height 33
type input "1"
click at [592, 294] on div "Ingredient * Amount * Unit * Waste * .a-a{fill:#347362;}.b-a{fill:#fff;} Grams …" at bounding box center [520, 342] width 662 height 277
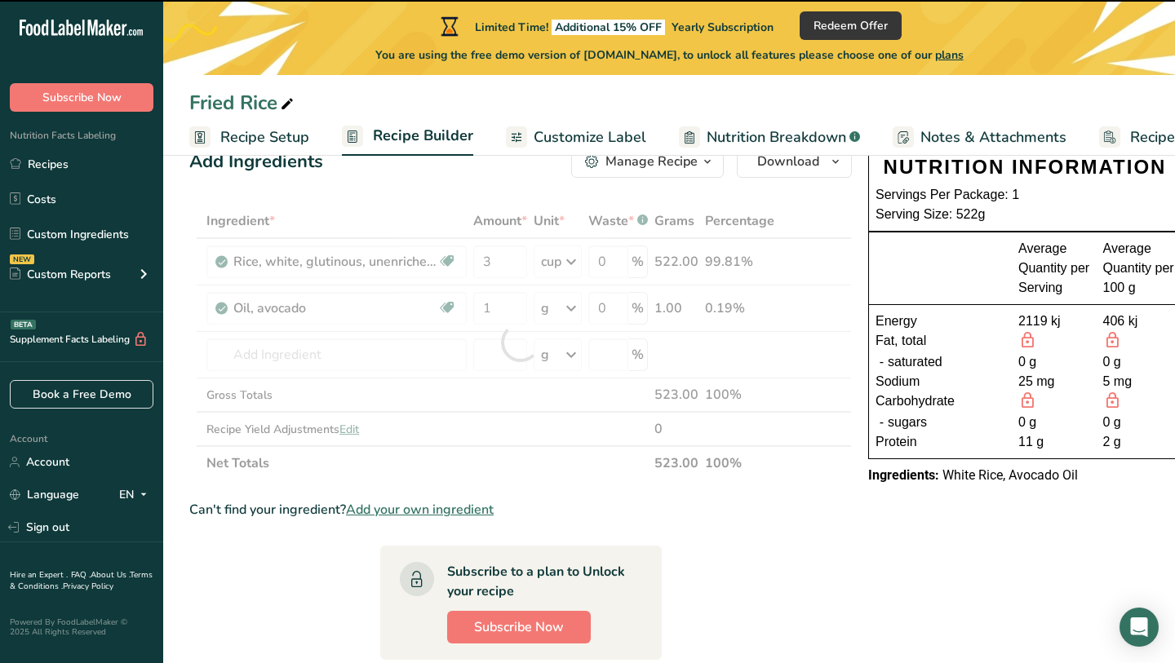
click at [568, 304] on div at bounding box center [520, 342] width 662 height 277
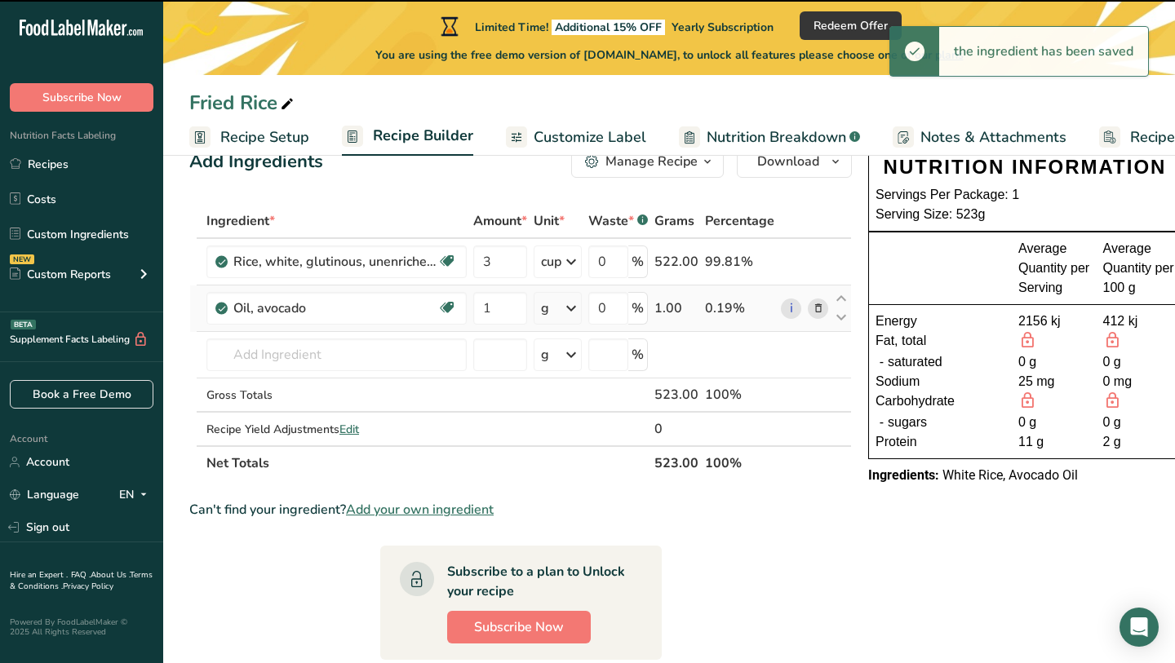
click at [567, 312] on icon at bounding box center [571, 308] width 20 height 29
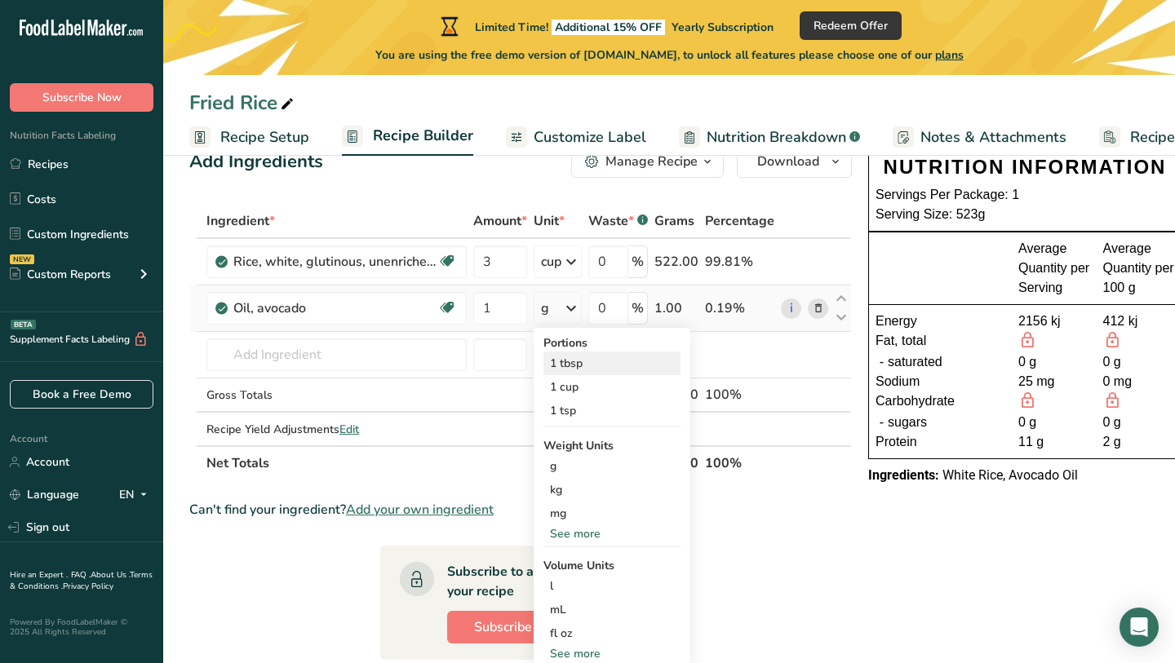
click at [583, 365] on div "1 tbsp" at bounding box center [611, 364] width 137 height 24
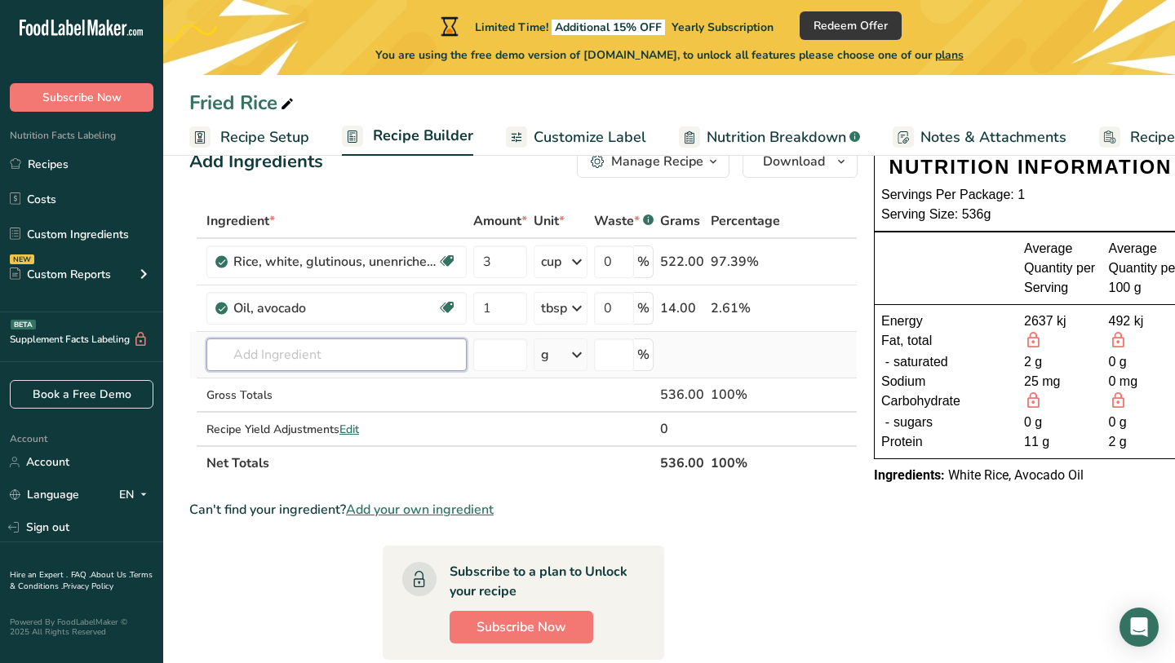
click at [391, 348] on input "text" at bounding box center [336, 355] width 260 height 33
click at [392, 358] on input "text" at bounding box center [336, 355] width 260 height 33
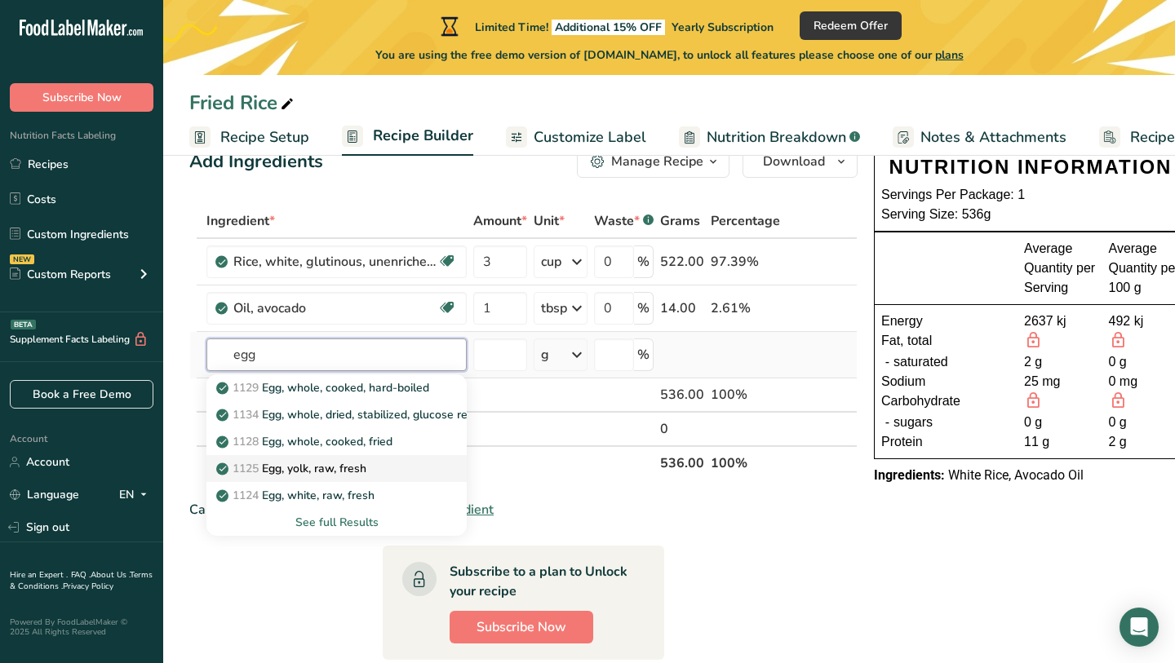
type input "egg"
click at [379, 469] on div "1125 Egg, yolk, raw, fresh" at bounding box center [323, 468] width 208 height 17
type input "Egg, yolk, raw, fresh"
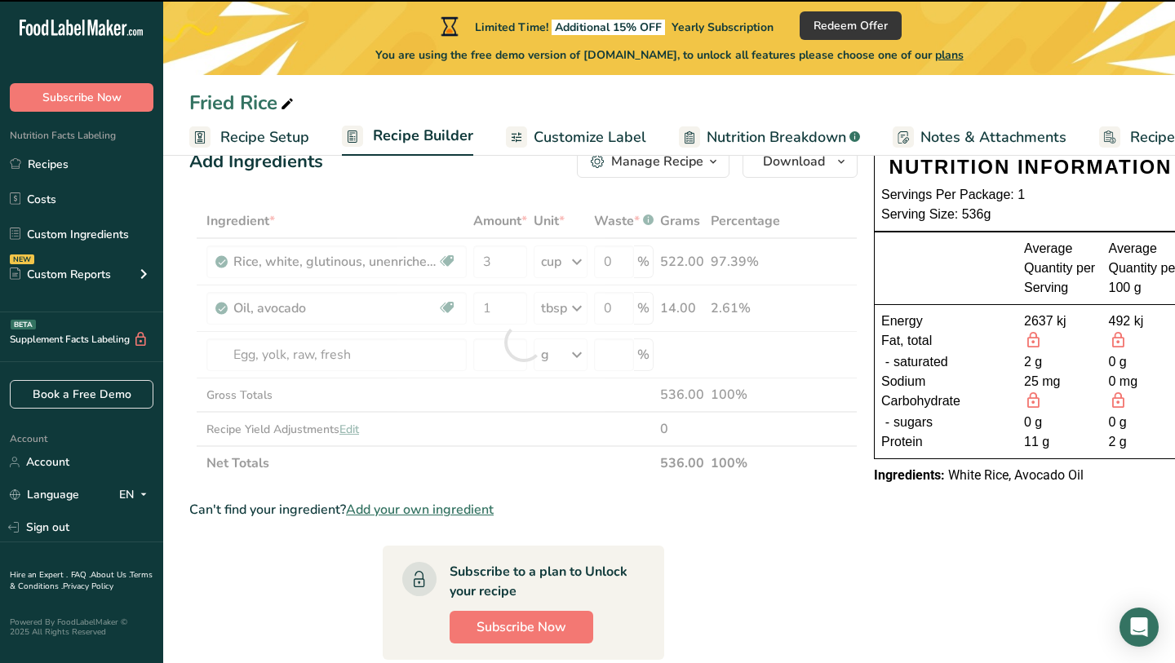
type input "0"
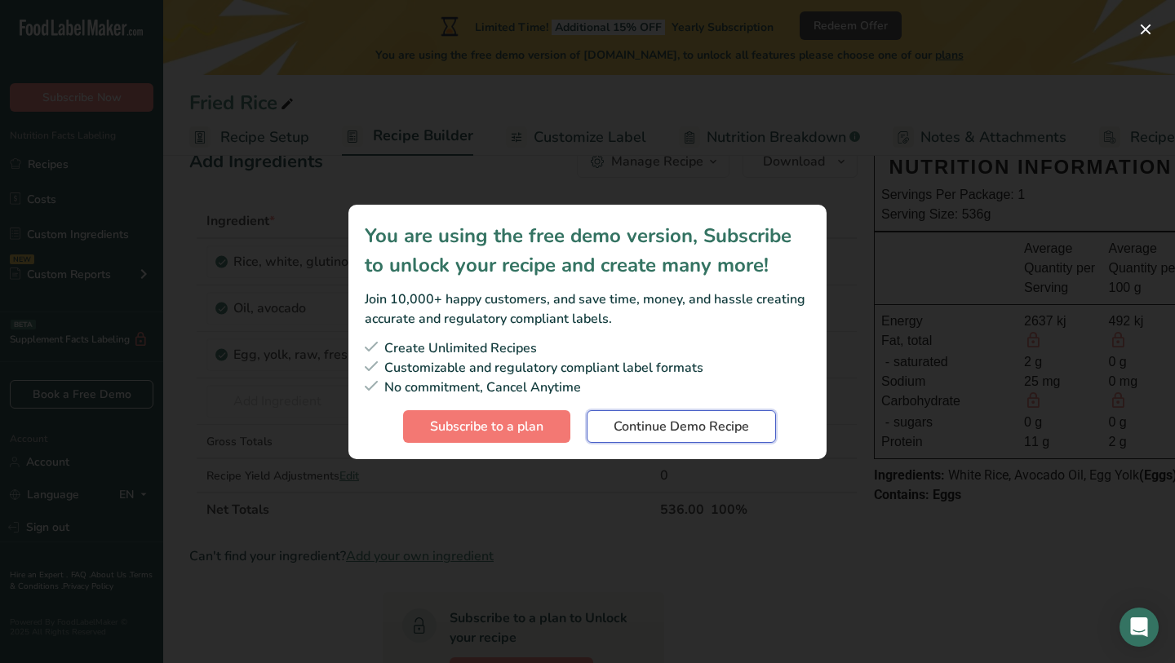
click at [732, 432] on span "Continue Demo Recipe" at bounding box center [680, 427] width 135 height 20
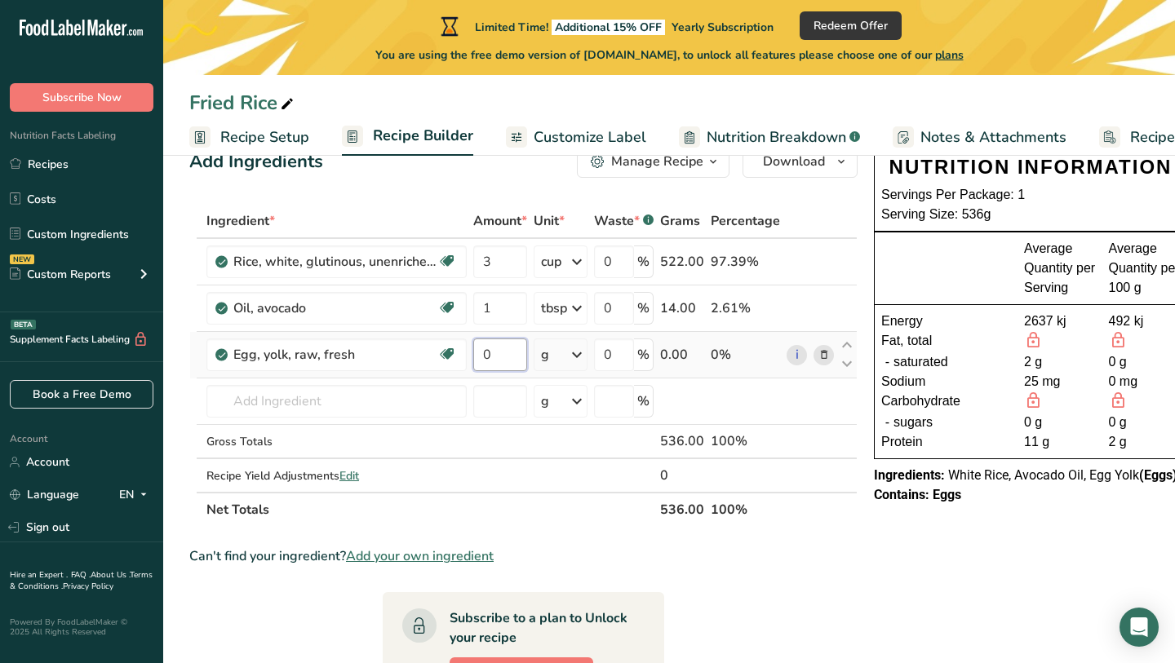
click at [503, 358] on input "0" at bounding box center [500, 355] width 54 height 33
type input "1"
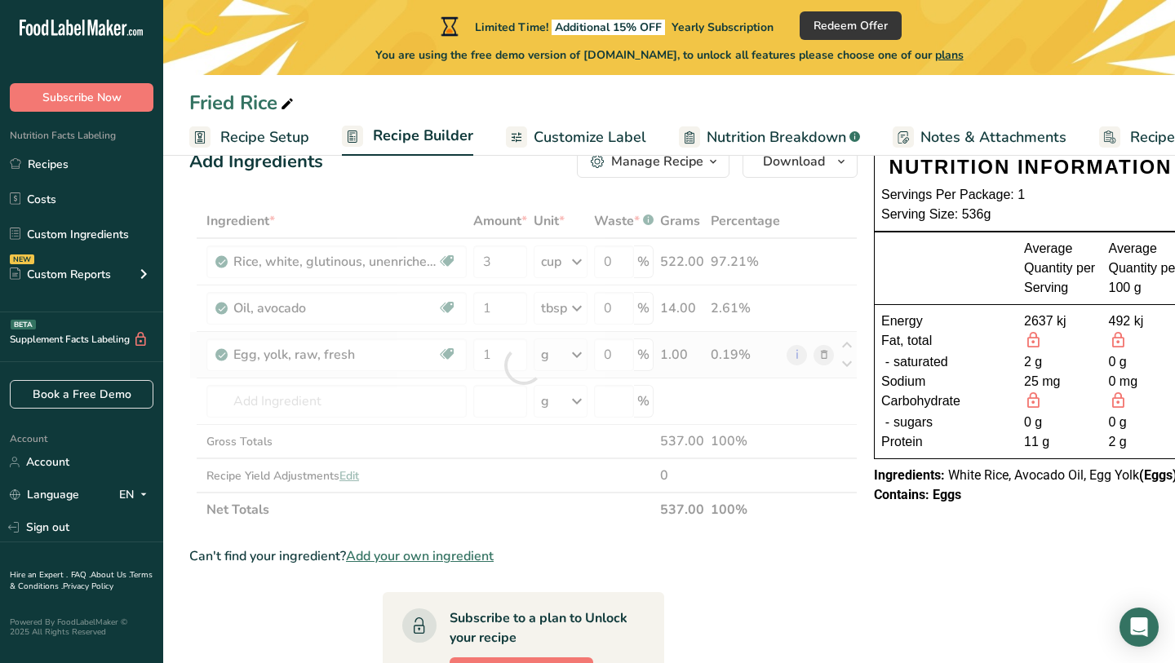
click at [556, 356] on div "Ingredient * Amount * Unit * Waste * .a-a{fill:#347362;}.b-a{fill:#fff;} Grams …" at bounding box center [523, 365] width 668 height 323
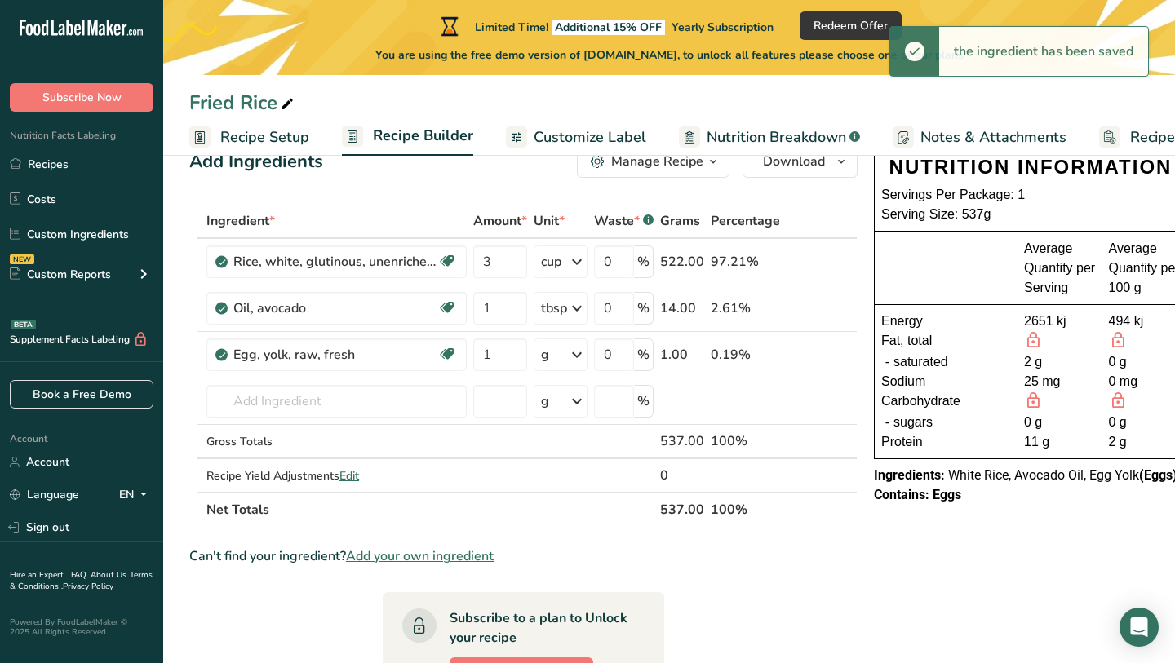
click at [556, 356] on div "g" at bounding box center [561, 355] width 54 height 33
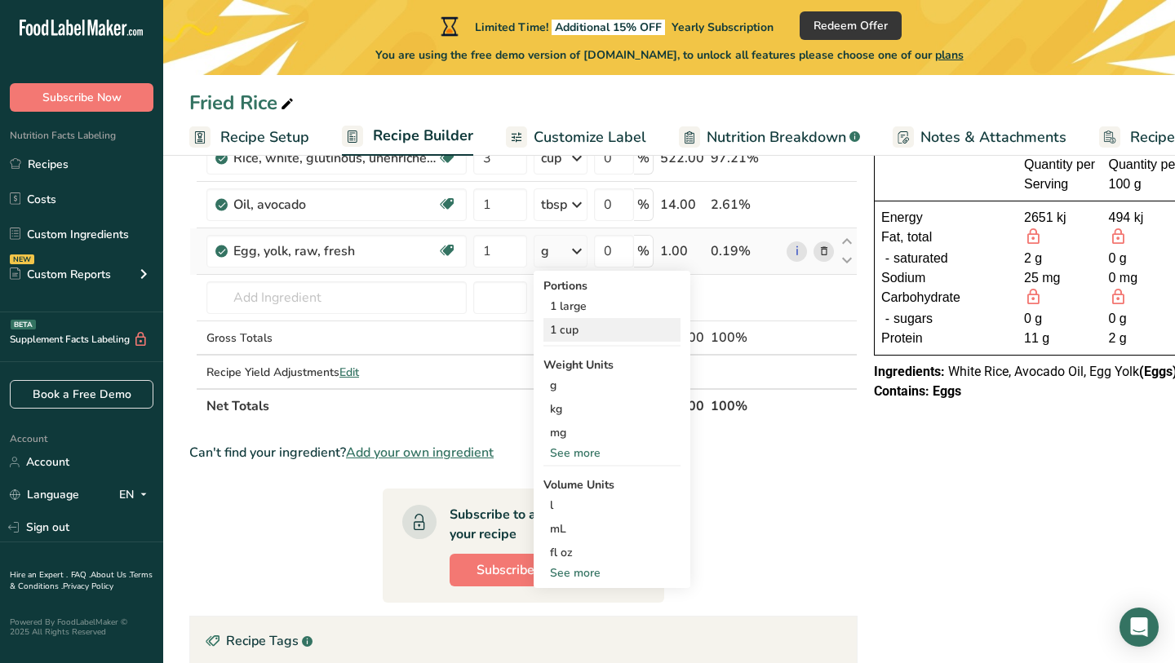
scroll to position [149, 0]
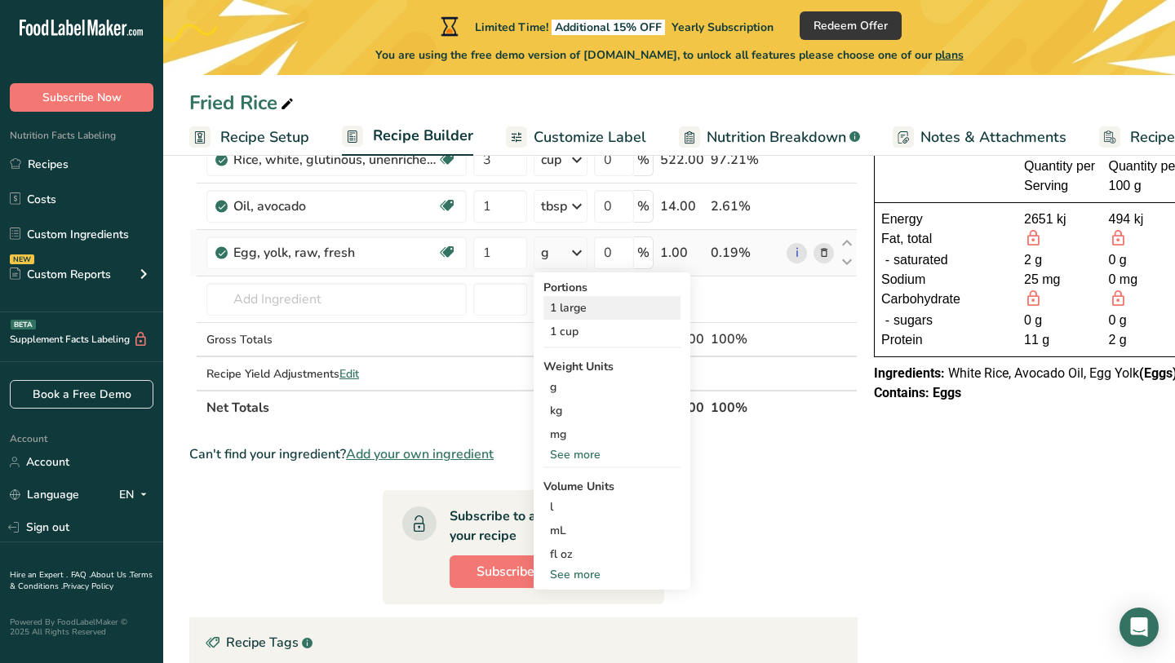
click at [626, 312] on div "1 large" at bounding box center [611, 308] width 137 height 24
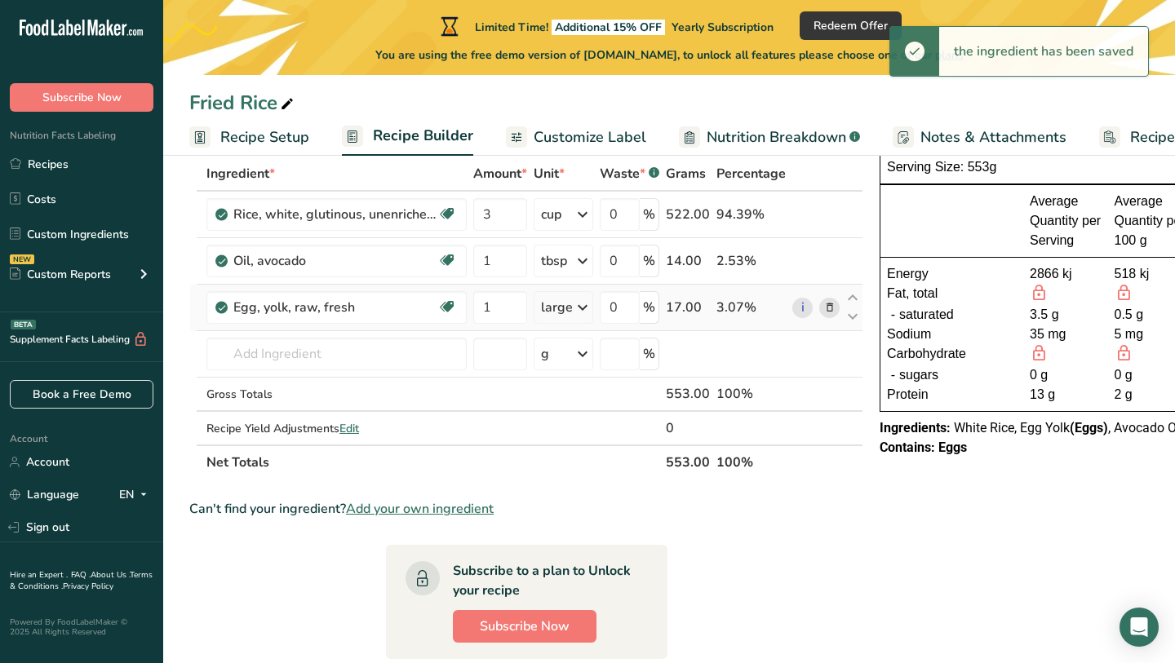
scroll to position [93, 0]
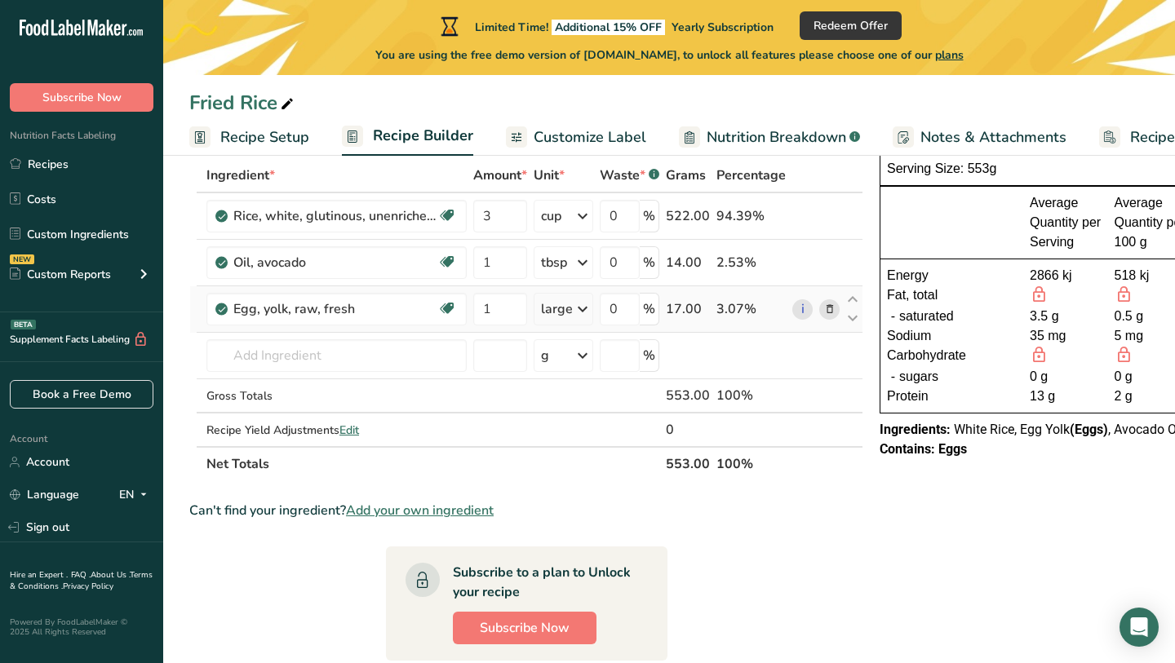
click at [568, 317] on div "large" at bounding box center [557, 309] width 32 height 20
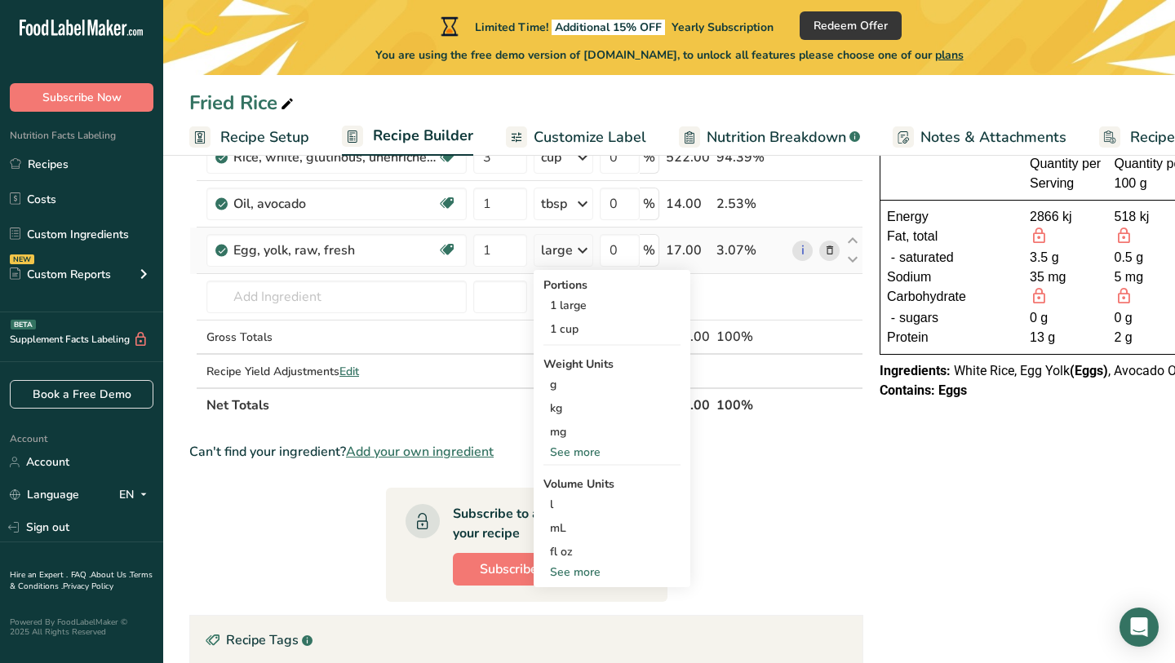
scroll to position [155, 0]
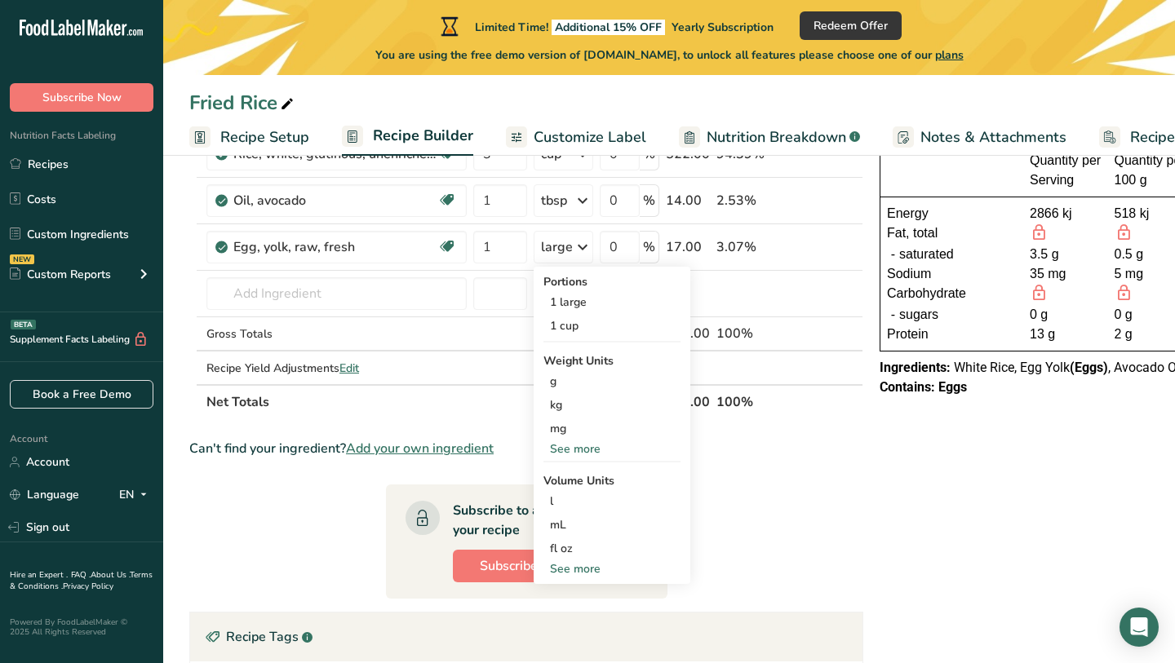
click at [745, 458] on section "Ingredient * Amount * Unit * Waste * .a-a{fill:#347362;}.b-a{fill:#fff;} Grams …" at bounding box center [526, 493] width 674 height 794
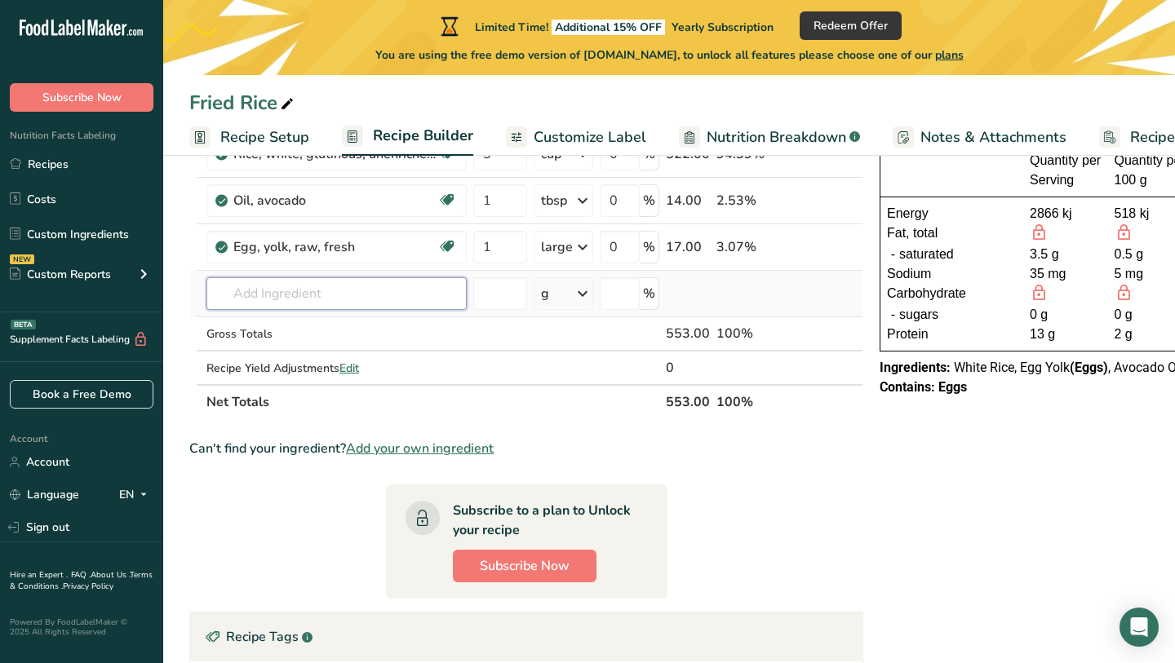
click at [386, 294] on input "text" at bounding box center [336, 293] width 260 height 33
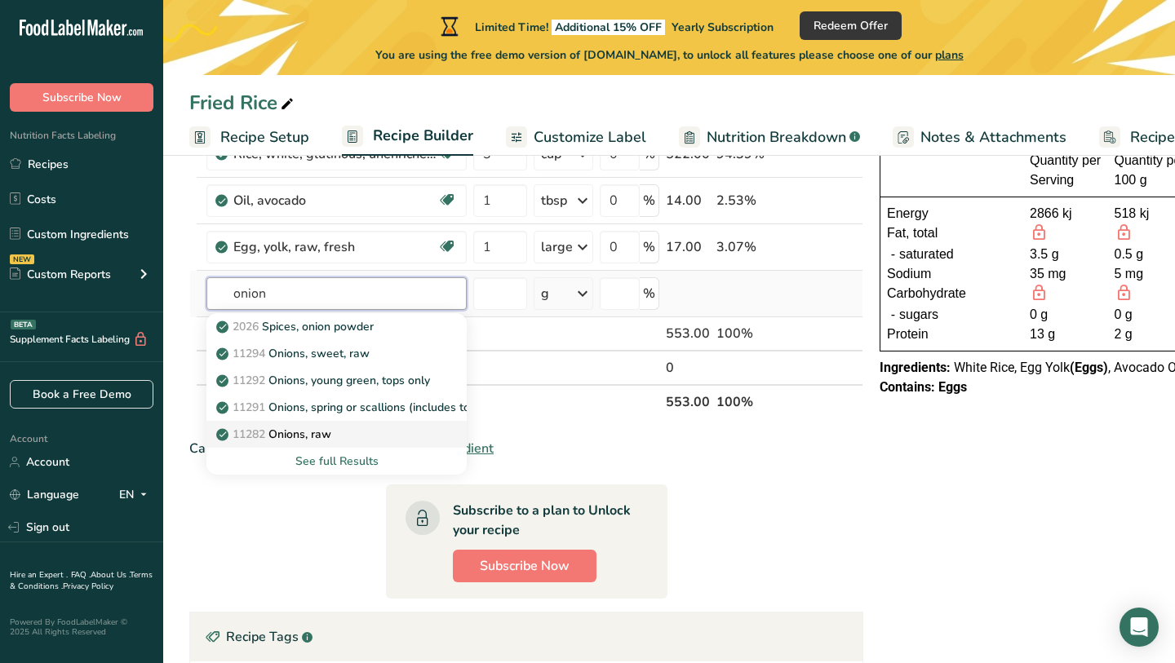
type input "onion"
click at [357, 434] on div "11282 Onions, raw" at bounding box center [323, 434] width 208 height 17
type input "Onions, raw"
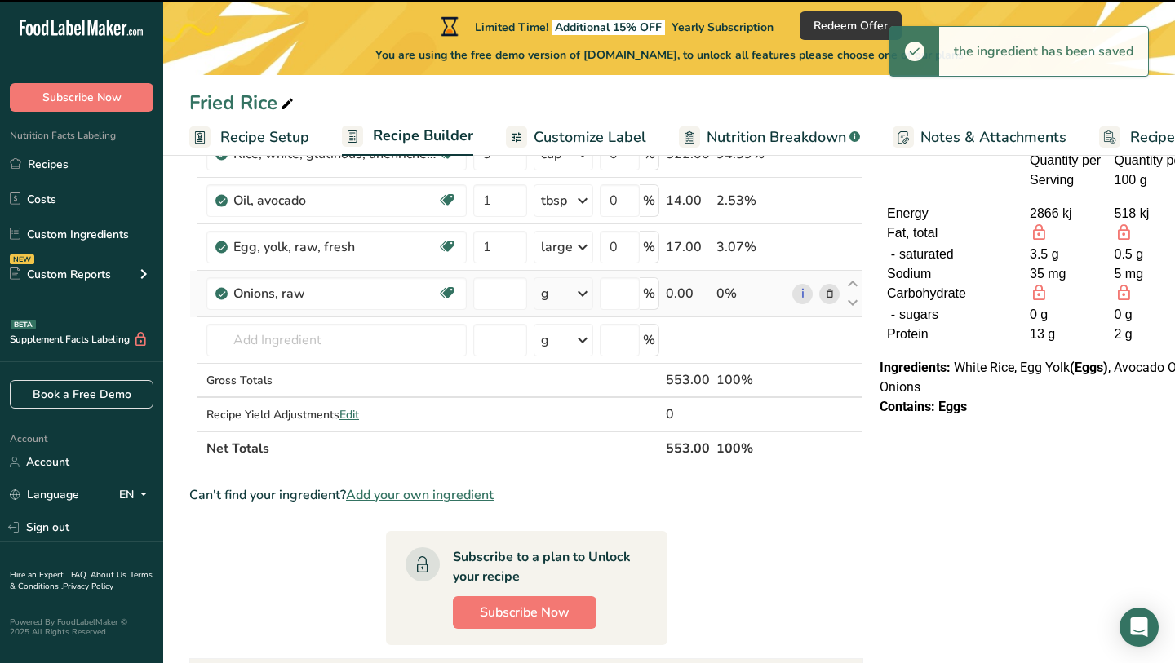
type input "0"
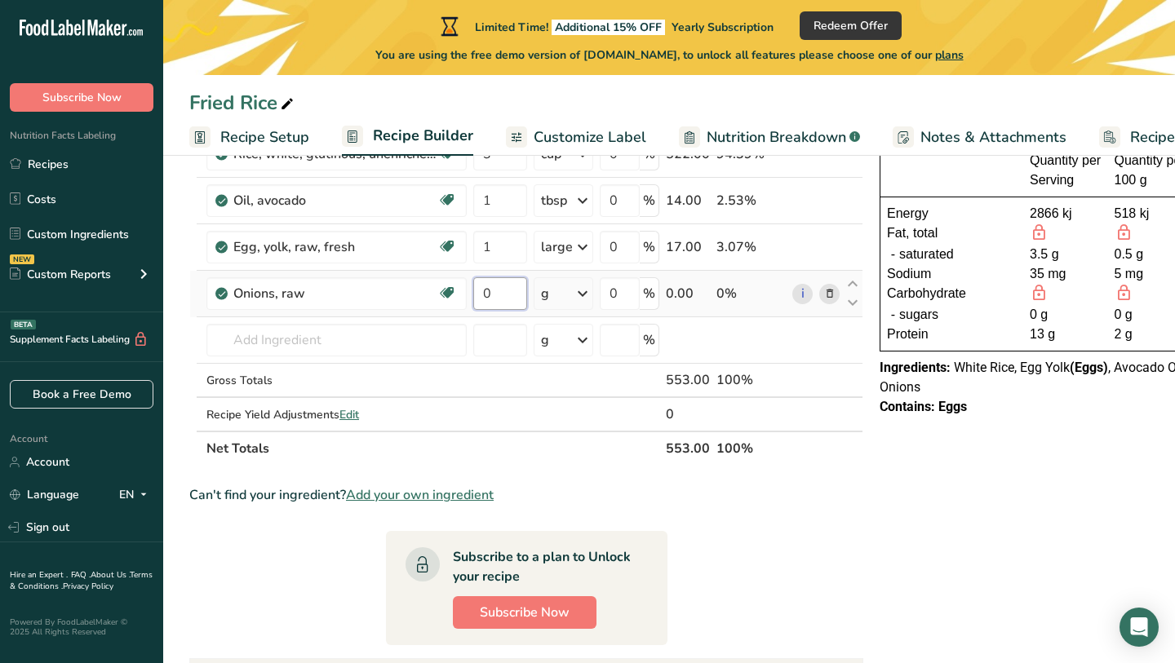
click at [493, 294] on input "0" at bounding box center [500, 293] width 54 height 33
type input "1"
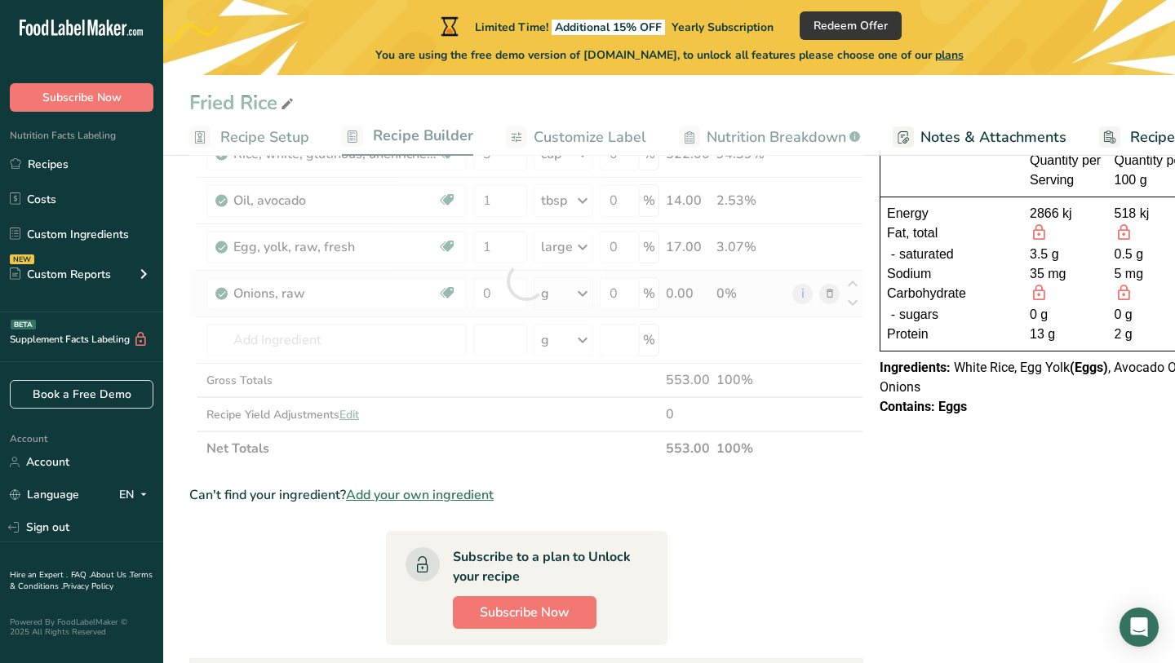
click at [577, 291] on div "Ingredient * Amount * Unit * Waste * .a-a{fill:#347362;}.b-a{fill:#fff;} Grams …" at bounding box center [526, 281] width 674 height 370
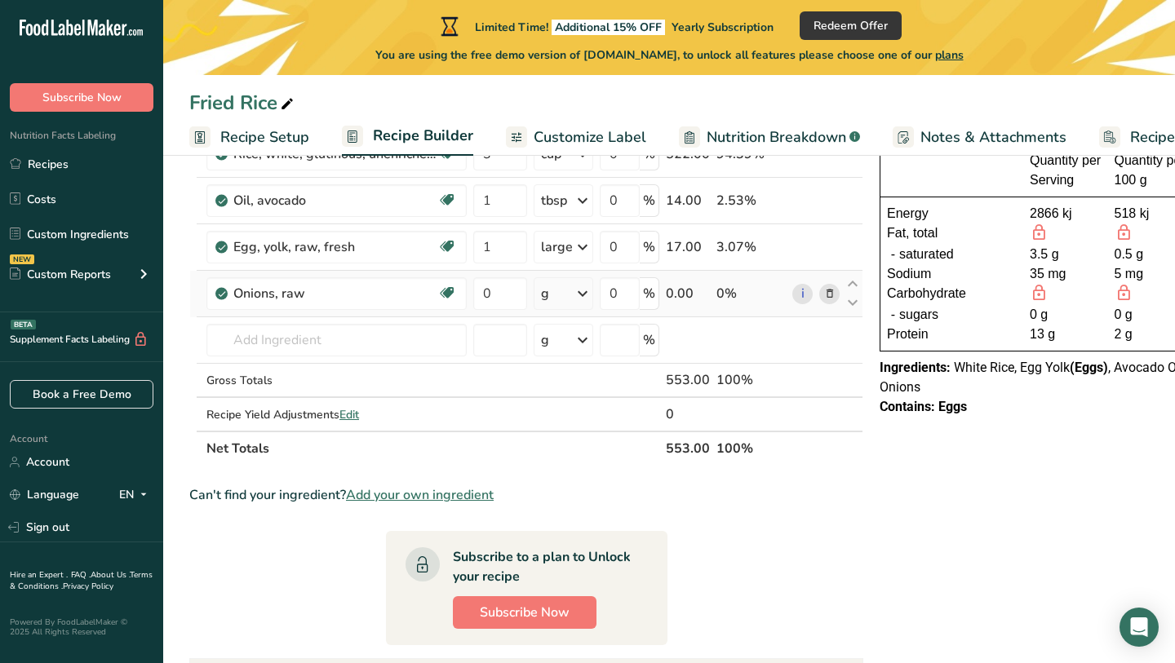
click at [573, 300] on icon at bounding box center [583, 293] width 20 height 29
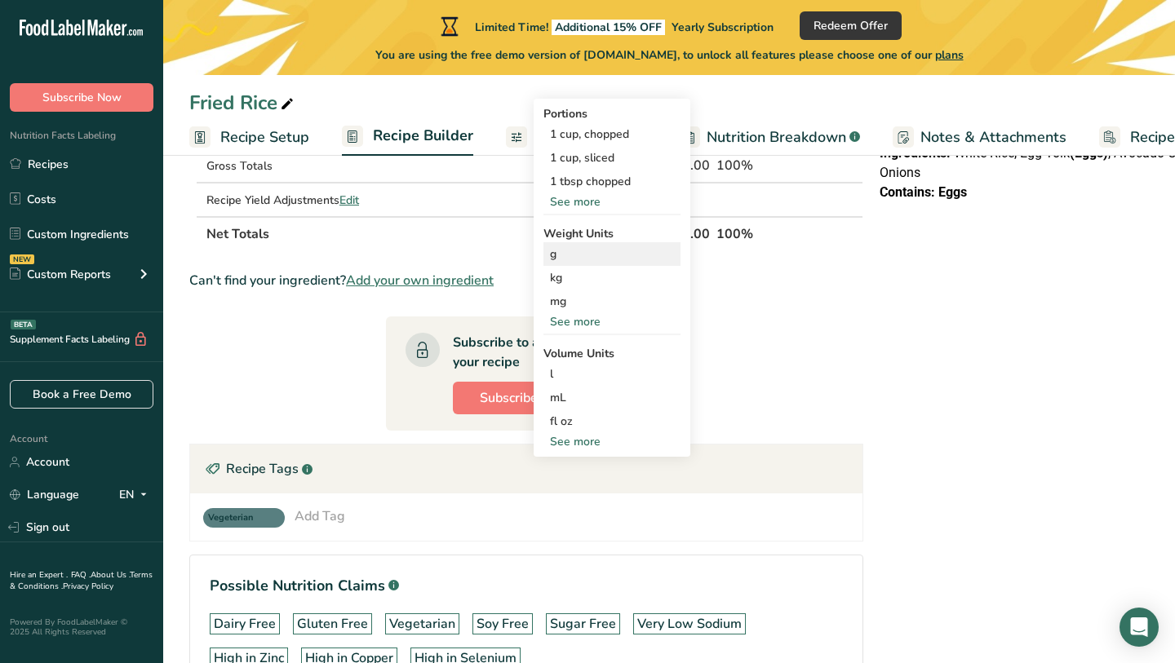
scroll to position [368, 0]
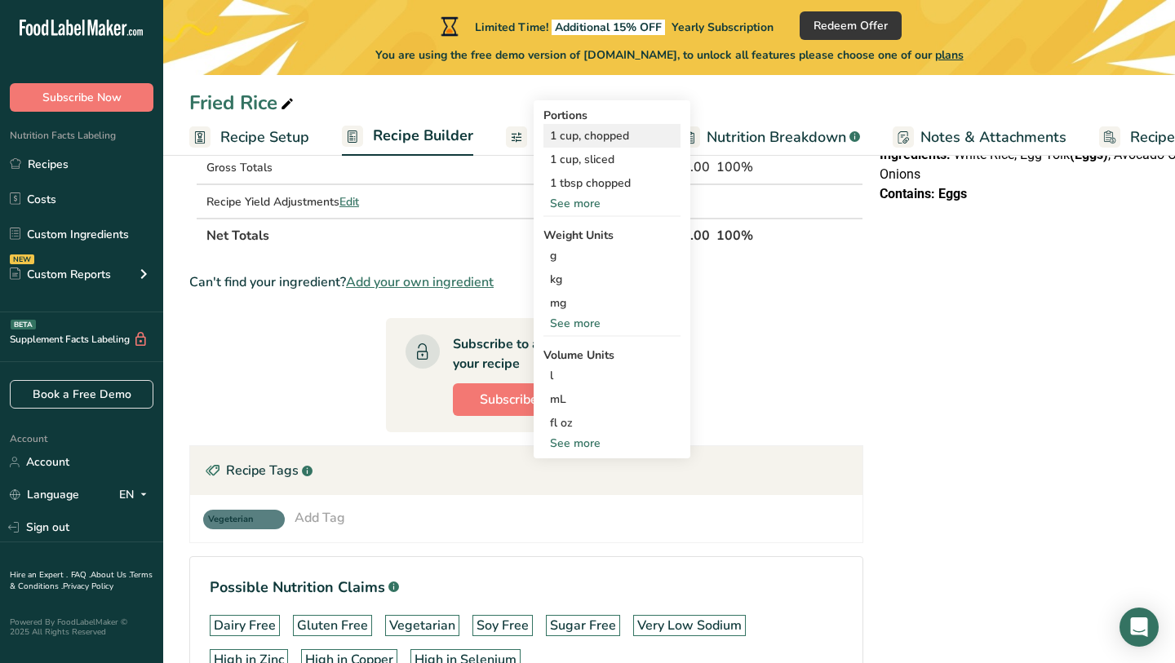
click at [637, 130] on div "1 cup, chopped" at bounding box center [611, 136] width 137 height 24
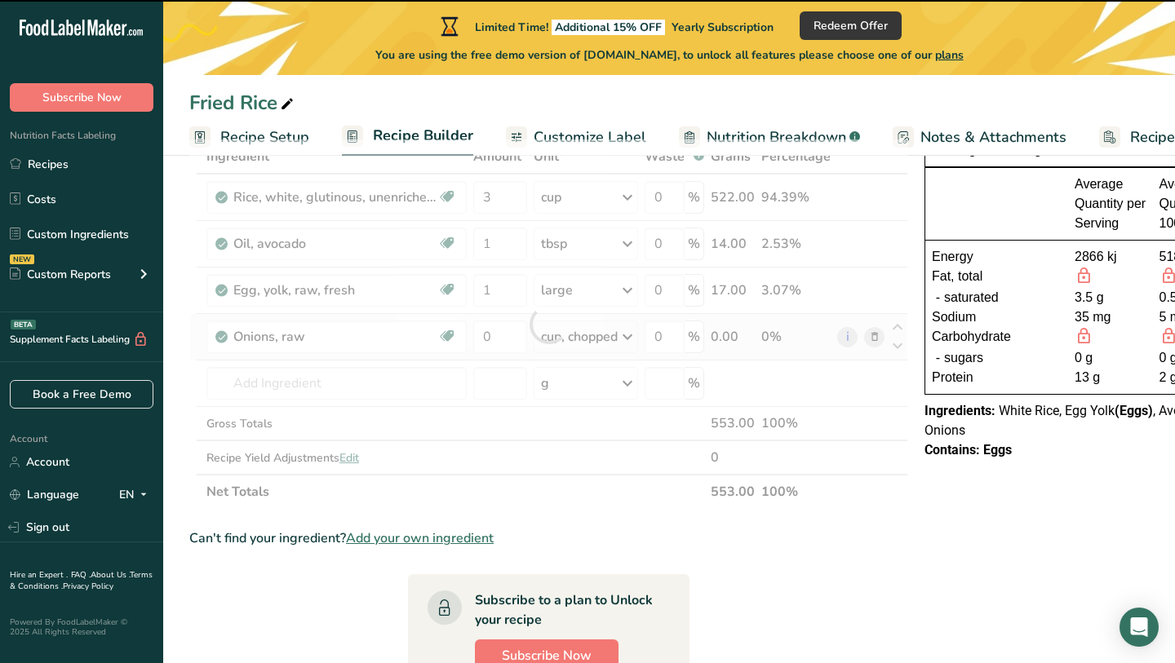
scroll to position [108, 0]
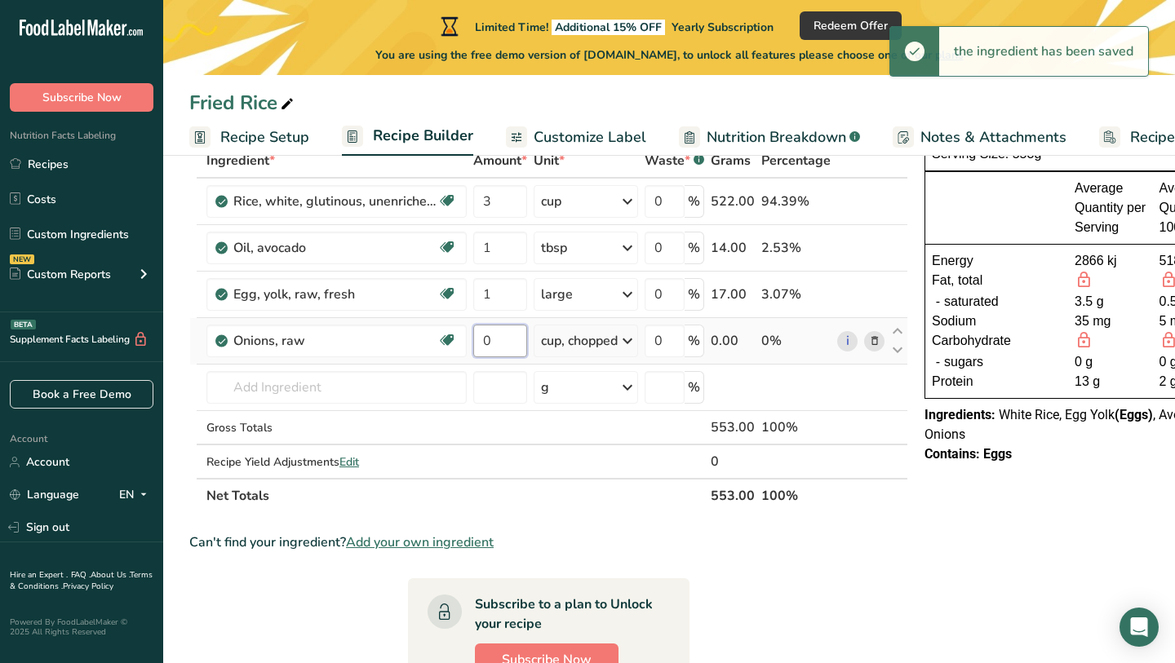
click at [516, 339] on input "0" at bounding box center [500, 341] width 54 height 33
type input "1"
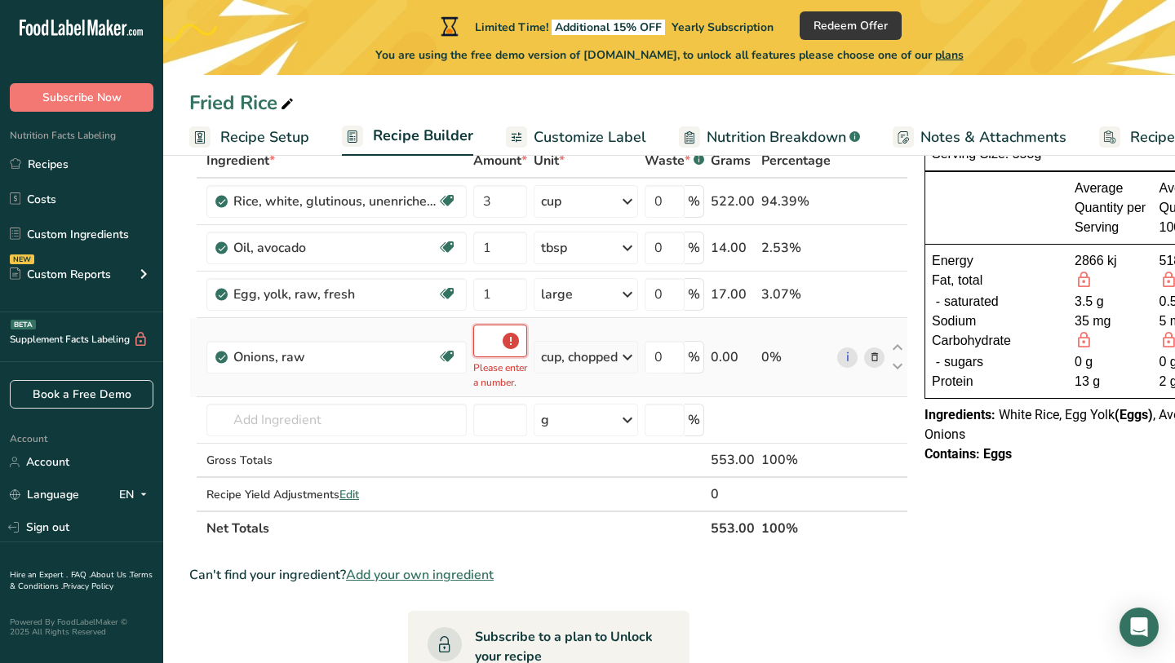
scroll to position [0, 2]
type input "1"
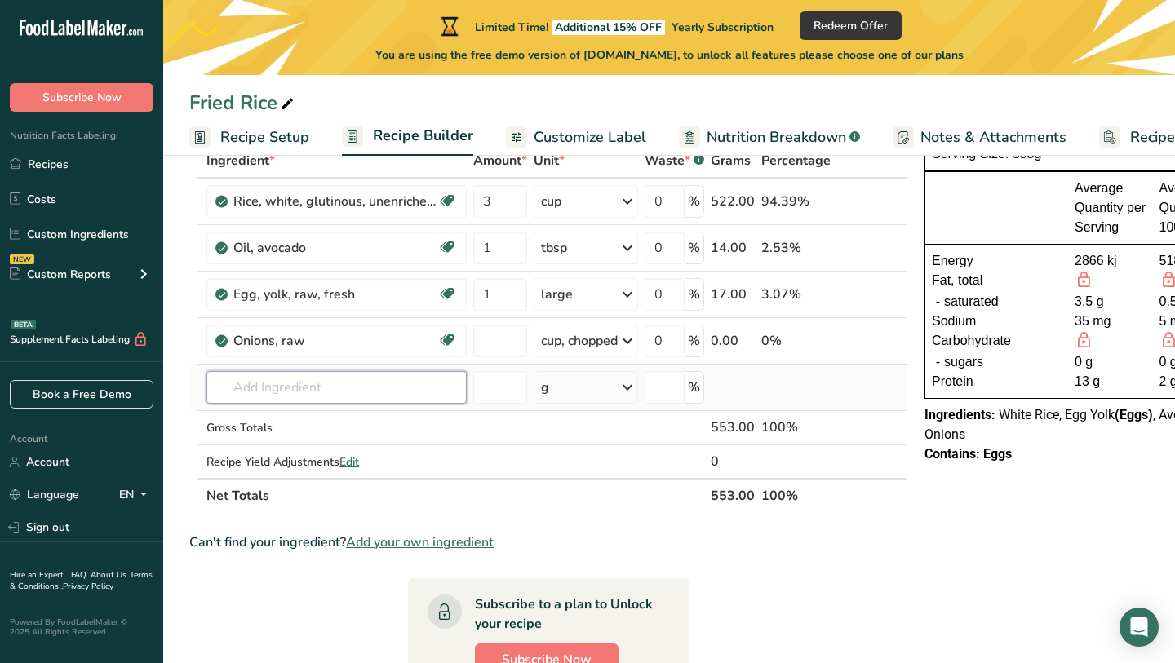
type input "0"
click at [352, 395] on div "Ingredient * Amount * Unit * Waste * .a-a{fill:#347362;}.b-a{fill:#fff;} Grams …" at bounding box center [548, 329] width 719 height 370
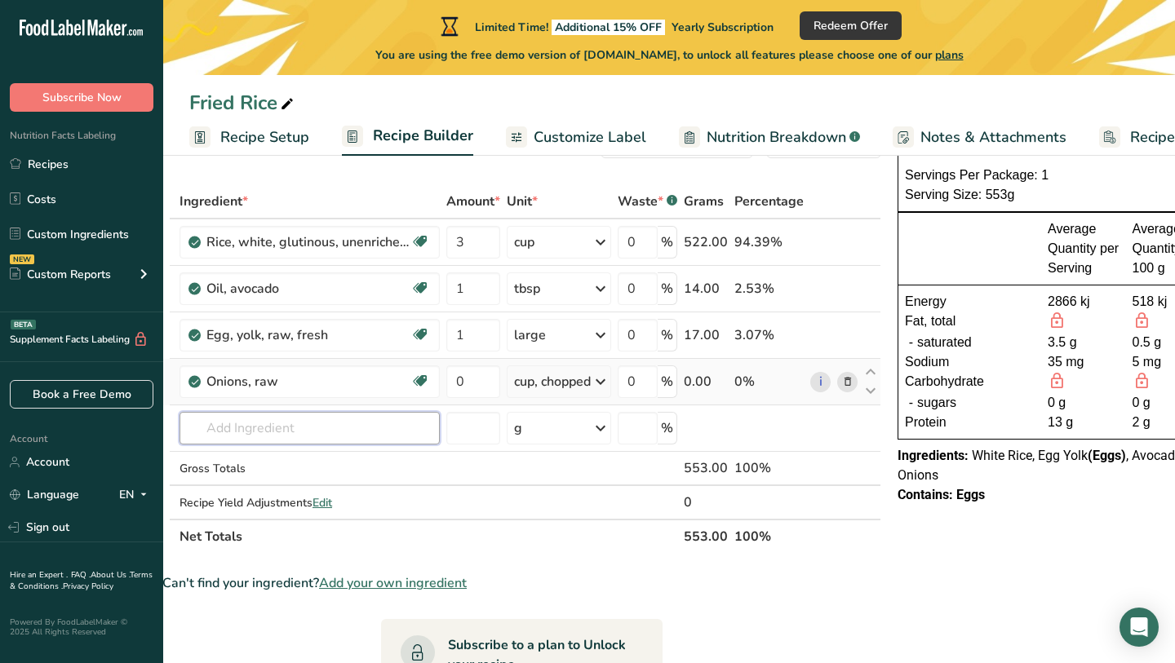
scroll to position [0, 20]
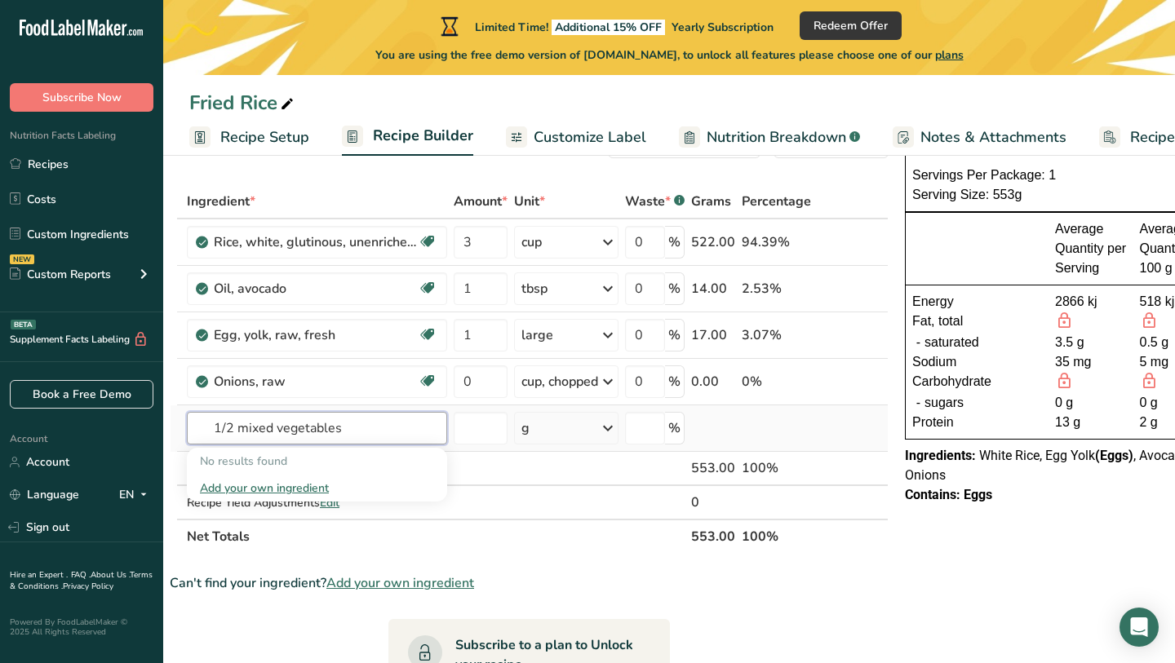
click at [235, 426] on input "1/2 mixed vegetables" at bounding box center [317, 428] width 260 height 33
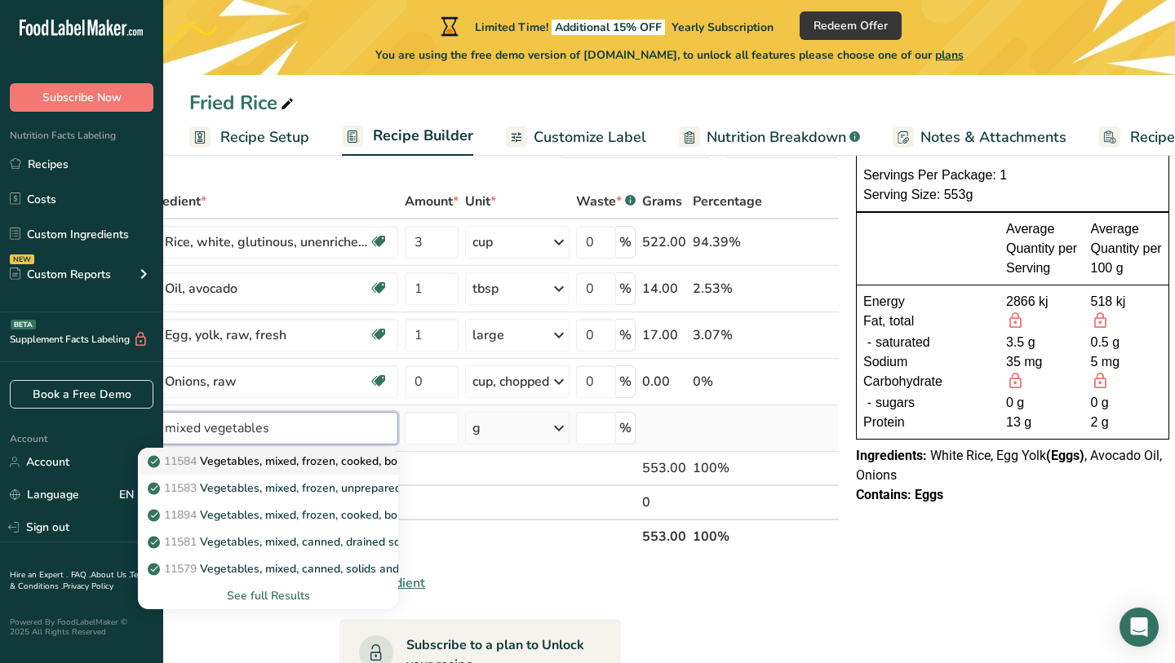
scroll to position [0, 0]
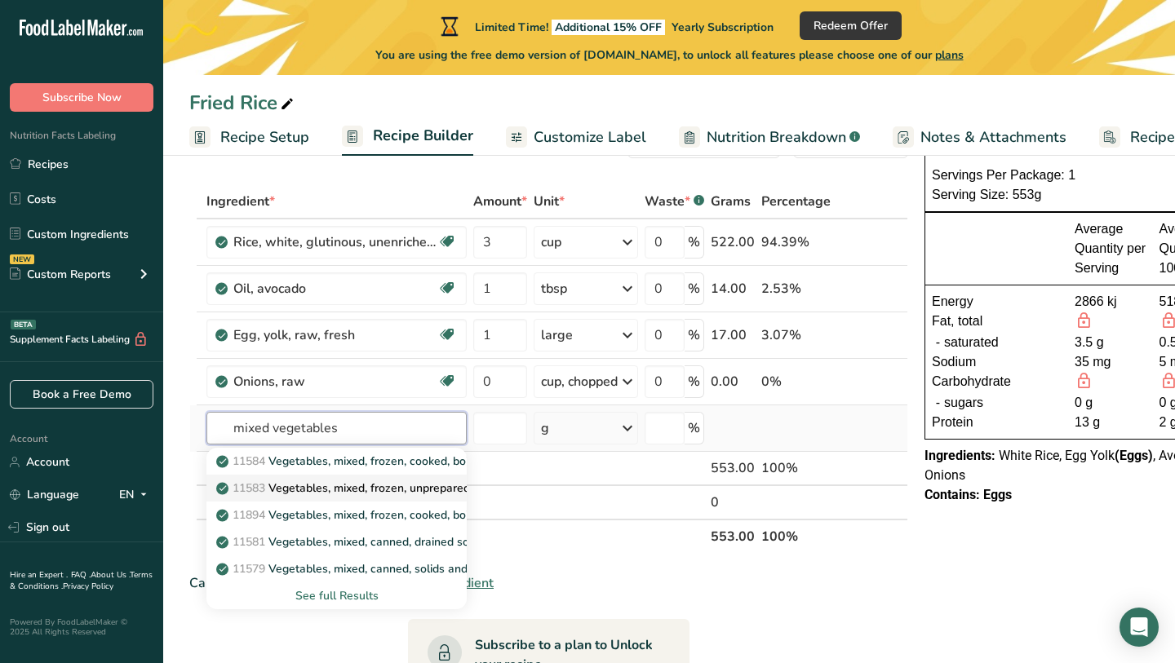
type input "mixed vegetables"
click at [436, 476] on link "11583 Vegetables, mixed, frozen, unprepared" at bounding box center [336, 488] width 260 height 27
type input "Vegetables, mixed, frozen, unprepared"
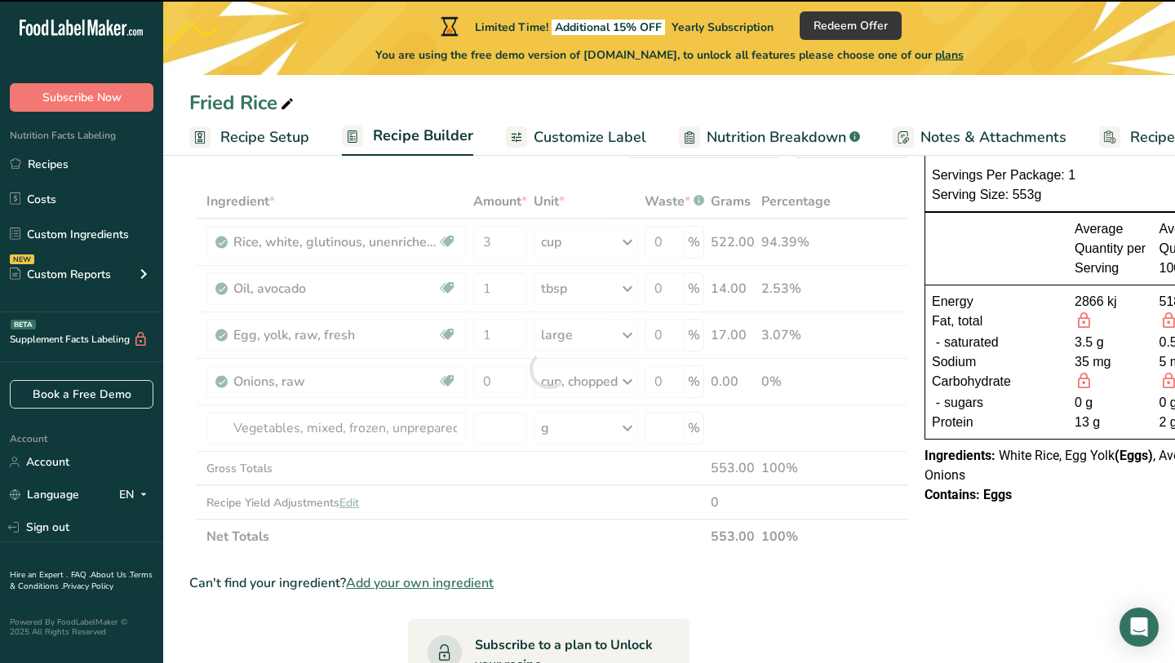
type input "0"
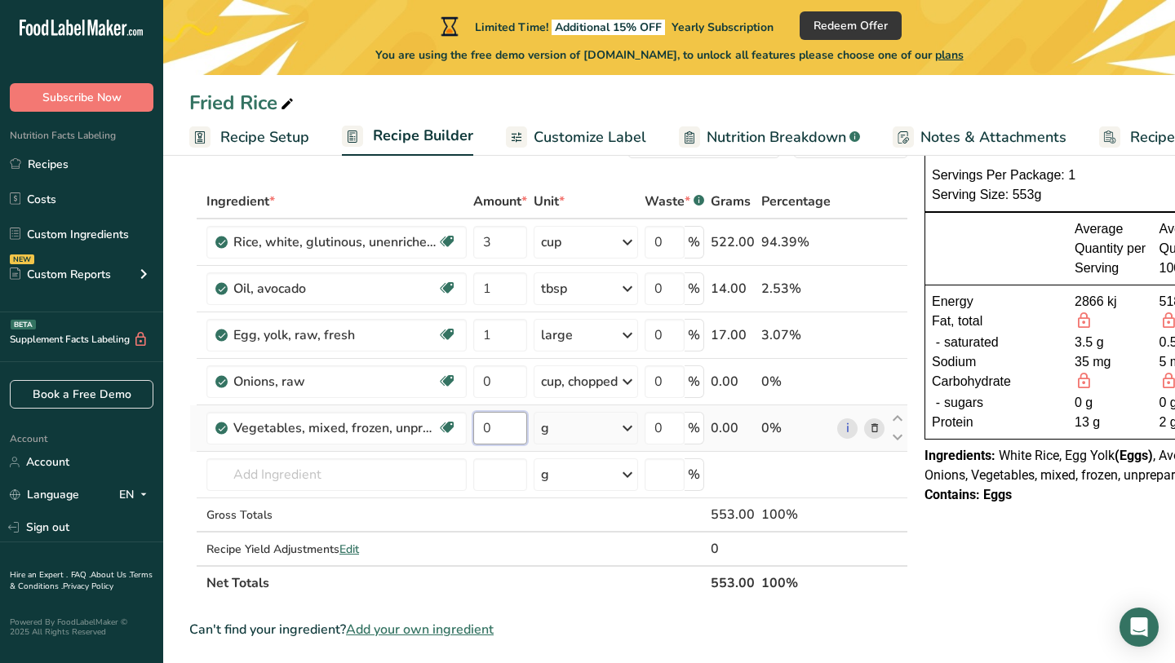
click at [503, 427] on input "0" at bounding box center [500, 428] width 54 height 33
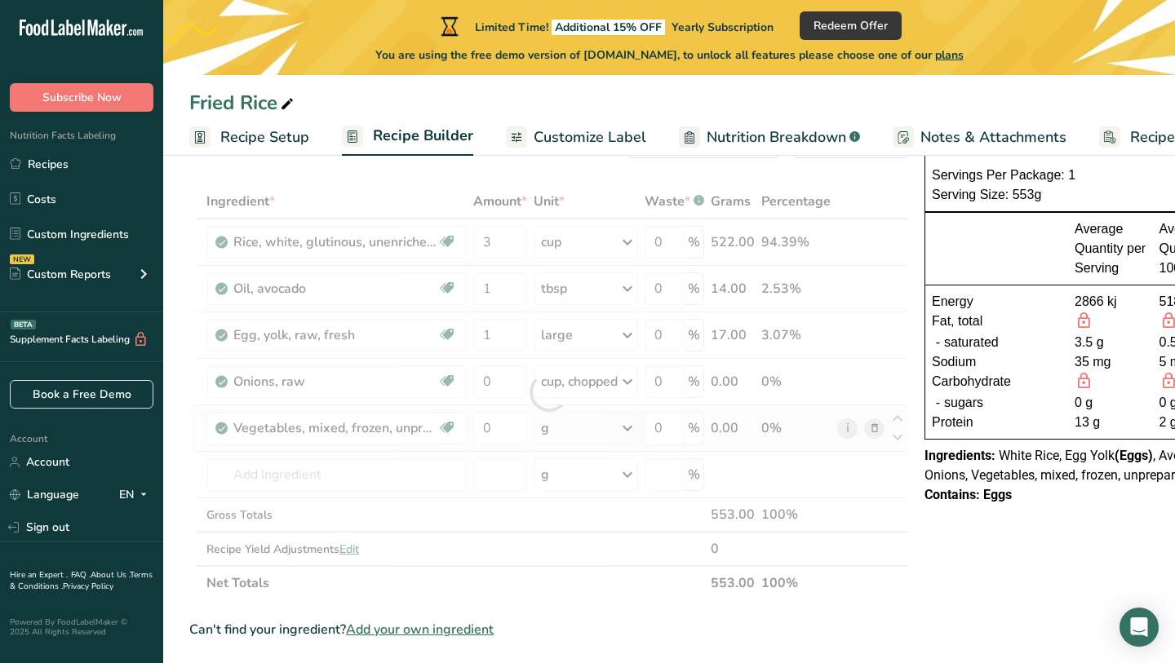
click at [578, 426] on div "Ingredient * Amount * Unit * Waste * .a-a{fill:#347362;}.b-a{fill:#fff;} Grams …" at bounding box center [548, 392] width 719 height 416
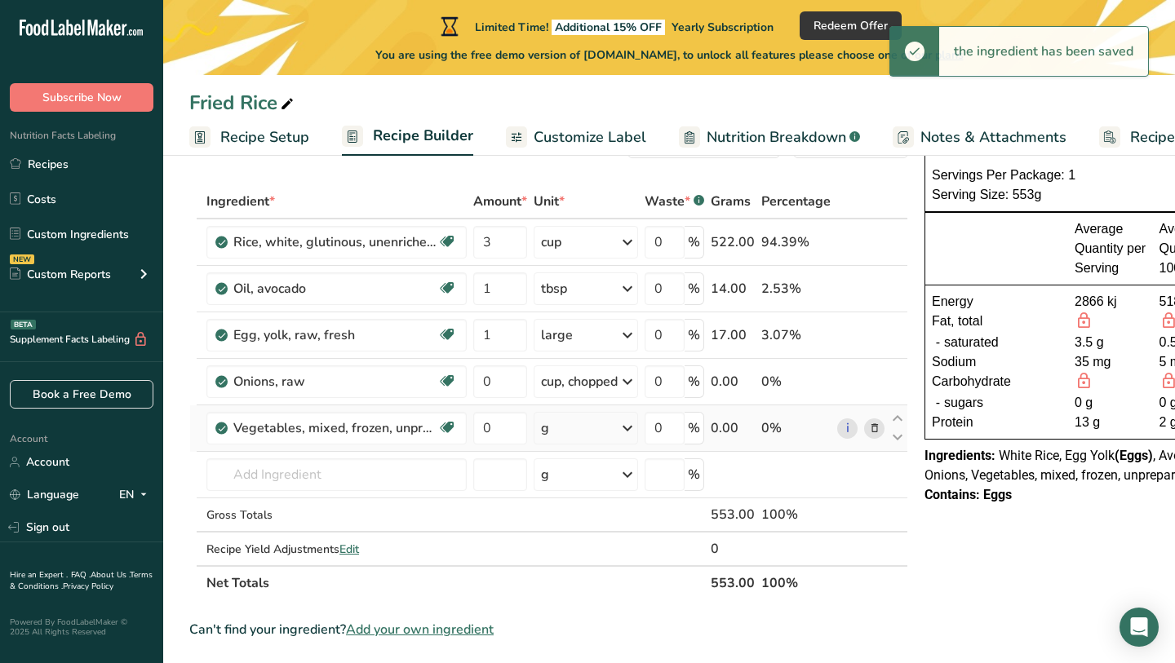
click at [585, 430] on div "g" at bounding box center [586, 428] width 104 height 33
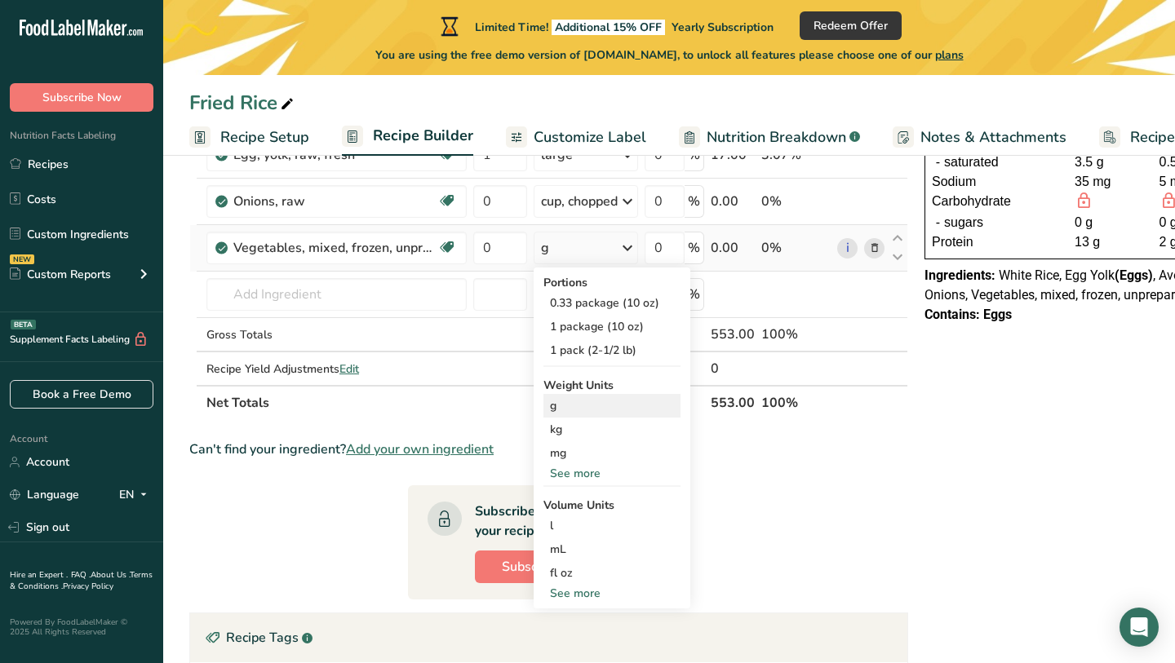
scroll to position [255, 0]
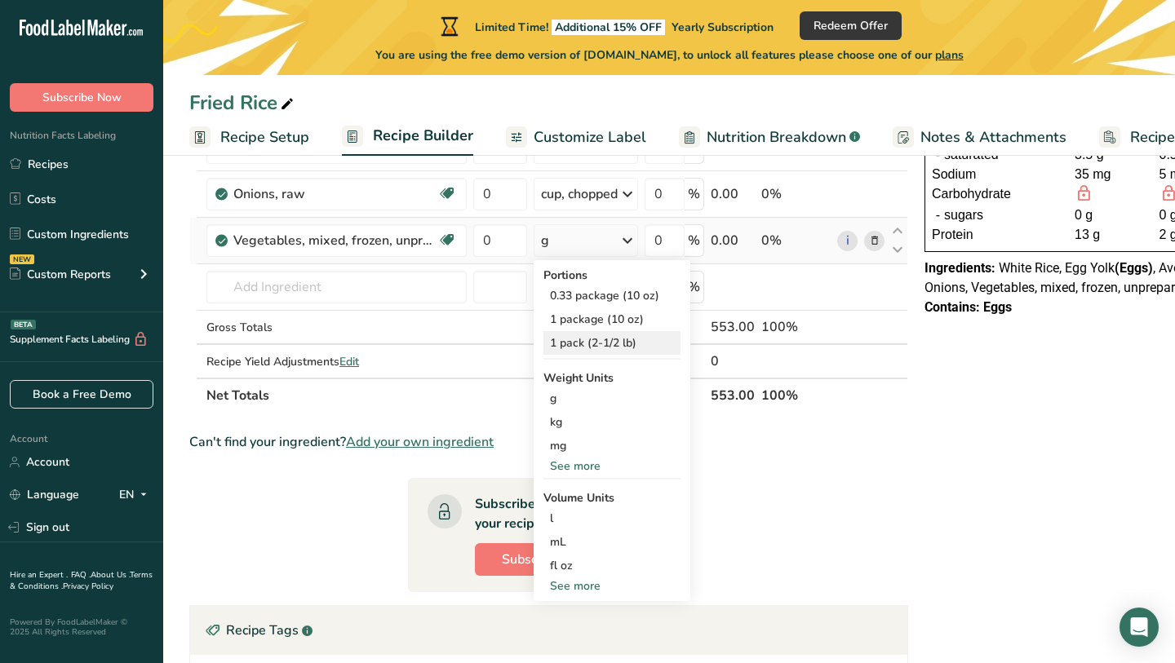
click at [601, 336] on div "1 pack (2-1/2 lb)" at bounding box center [611, 343] width 137 height 24
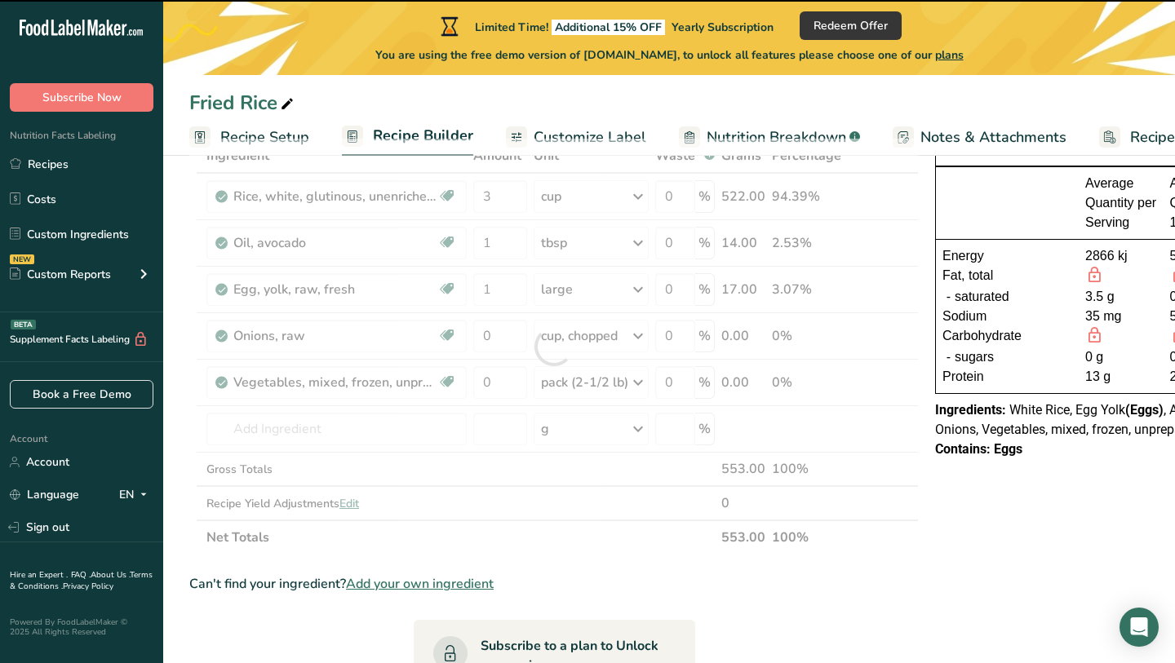
scroll to position [106, 0]
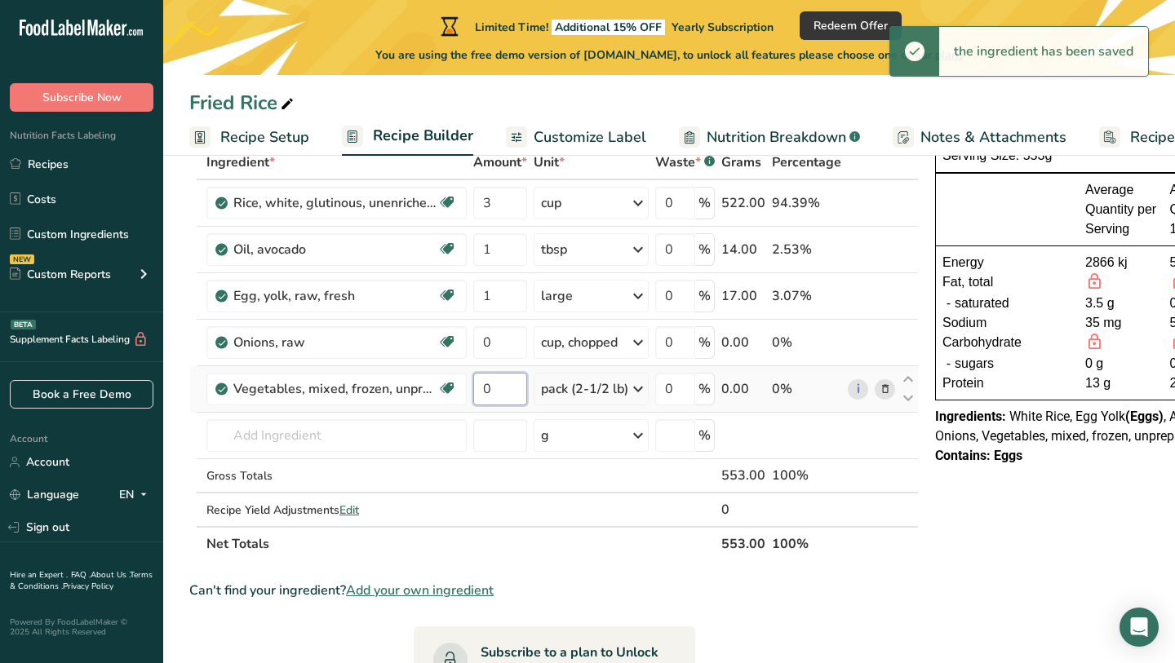
click at [502, 399] on input "0" at bounding box center [500, 389] width 54 height 33
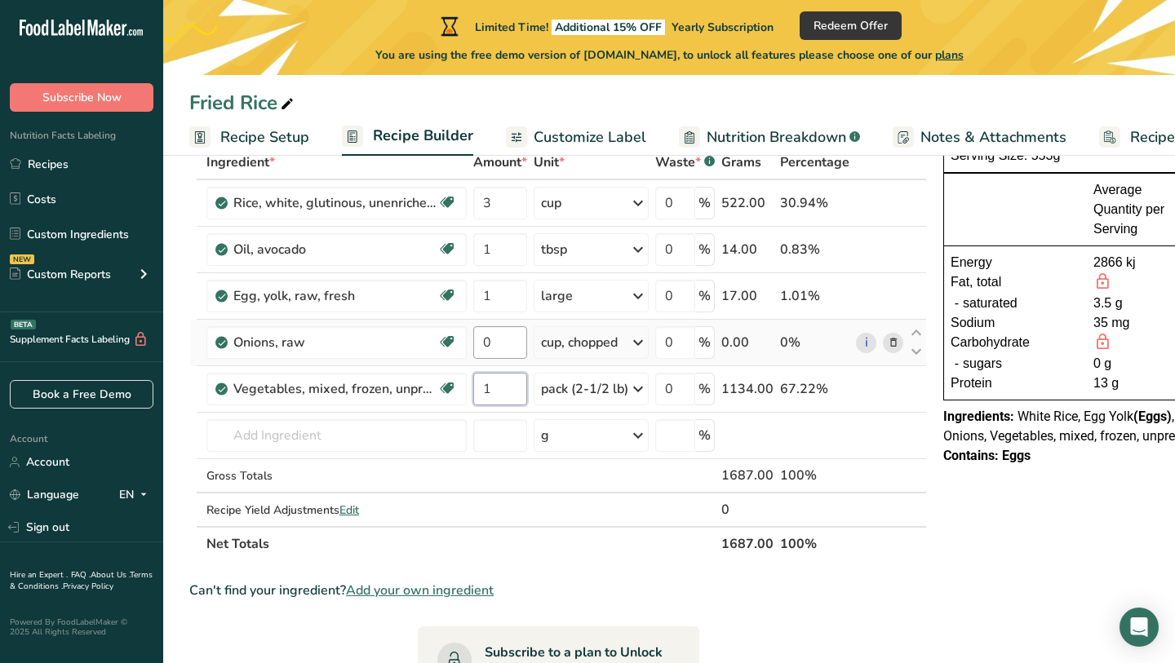
type input "1"
click at [511, 356] on div "Ingredient * Amount * Unit * Waste * .a-a{fill:#347362;}.b-a{fill:#fff;} Grams …" at bounding box center [557, 353] width 737 height 416
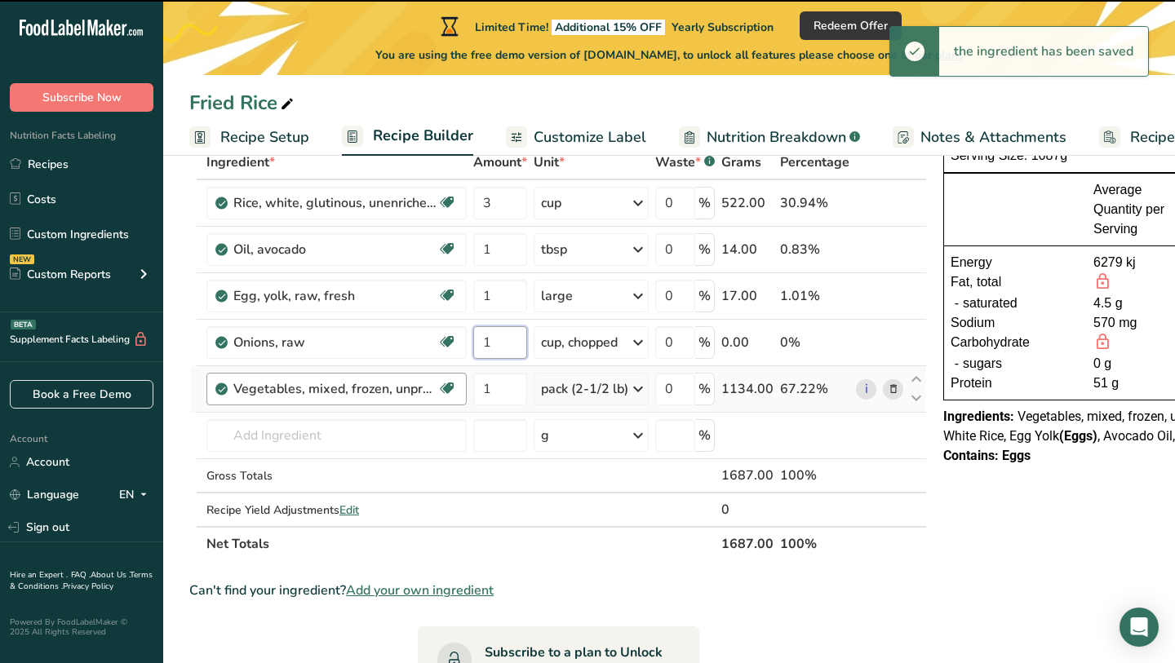
type input "0"
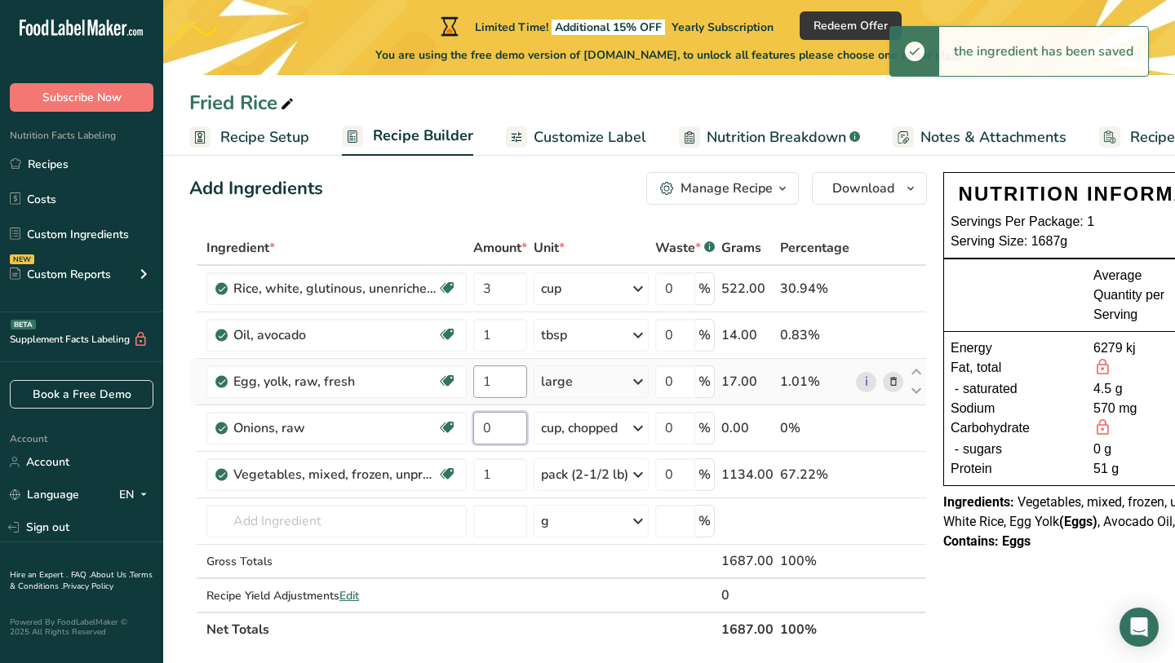
scroll to position [0, 0]
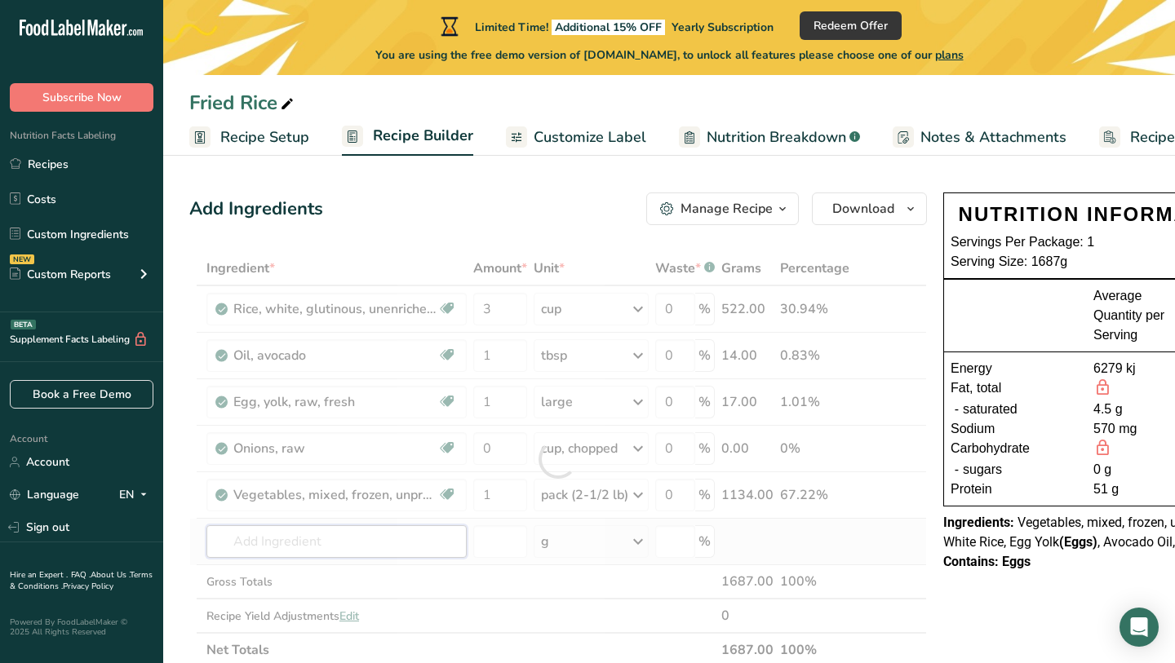
click at [388, 550] on div "Ingredient * Amount * Unit * Waste * .a-a{fill:#347362;}.b-a{fill:#fff;} Grams …" at bounding box center [557, 459] width 737 height 416
